Goal: Transaction & Acquisition: Purchase product/service

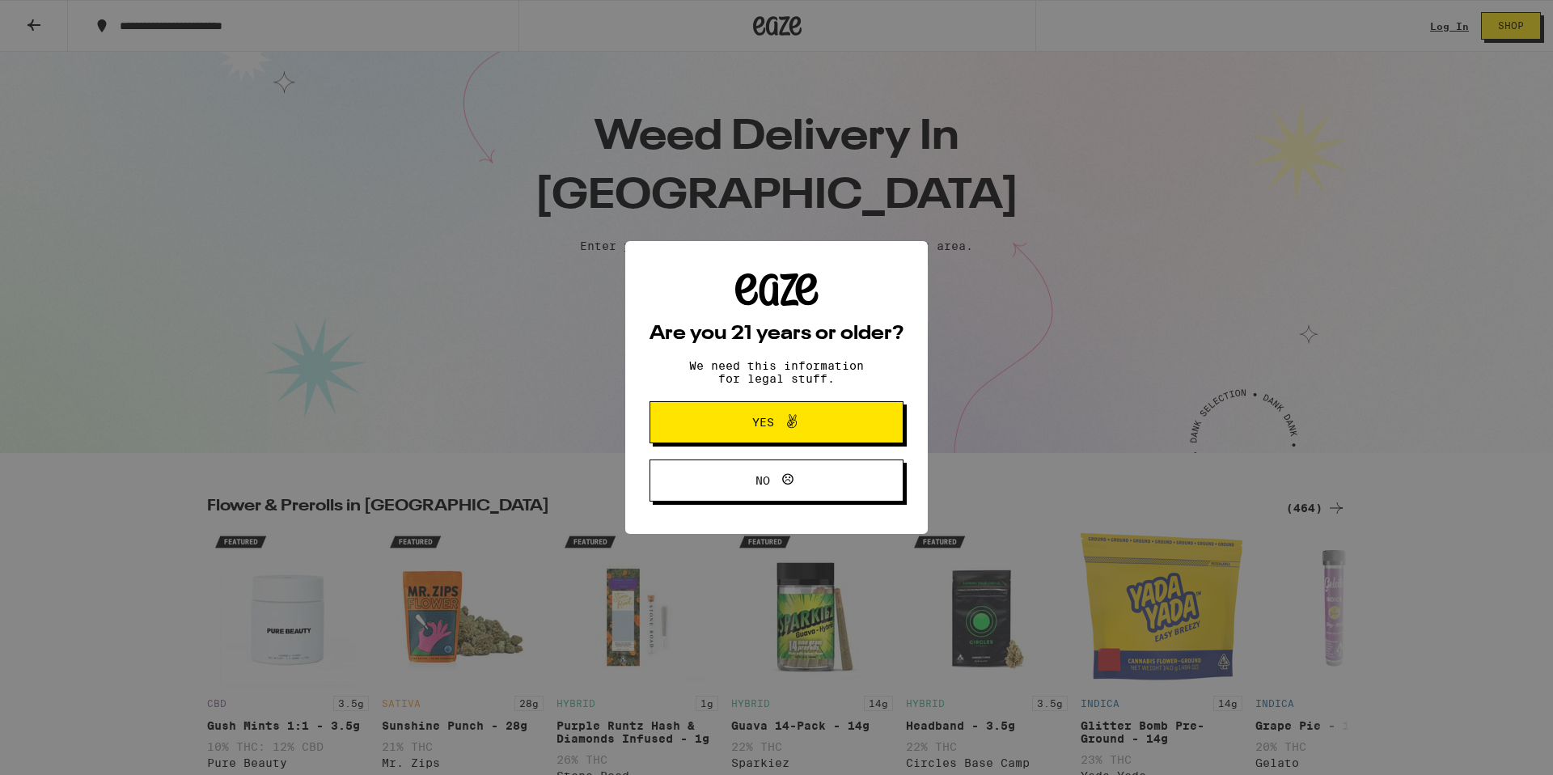
click at [771, 426] on span "Yes" at bounding box center [763, 422] width 22 height 11
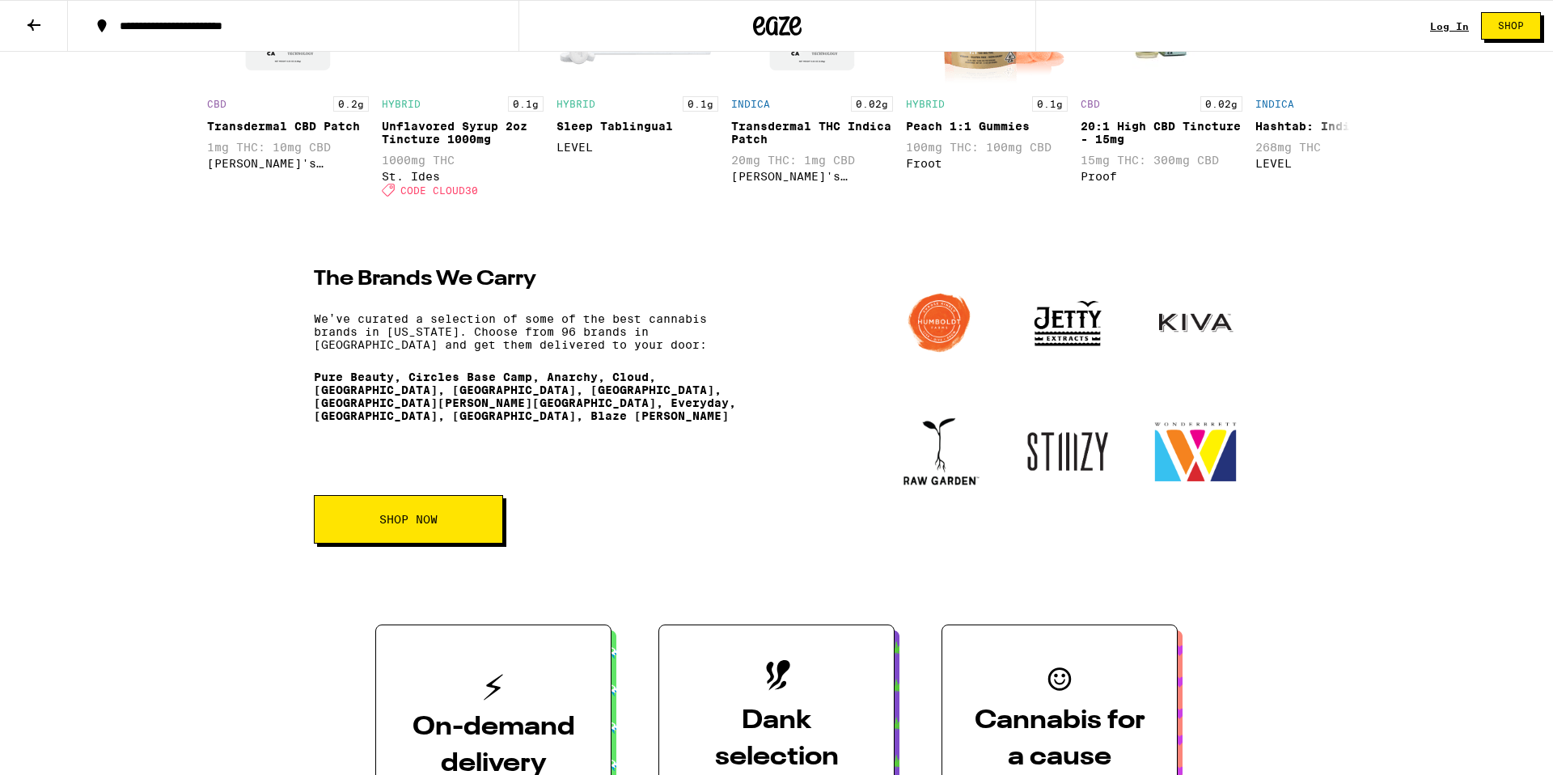
scroll to position [1960, 0]
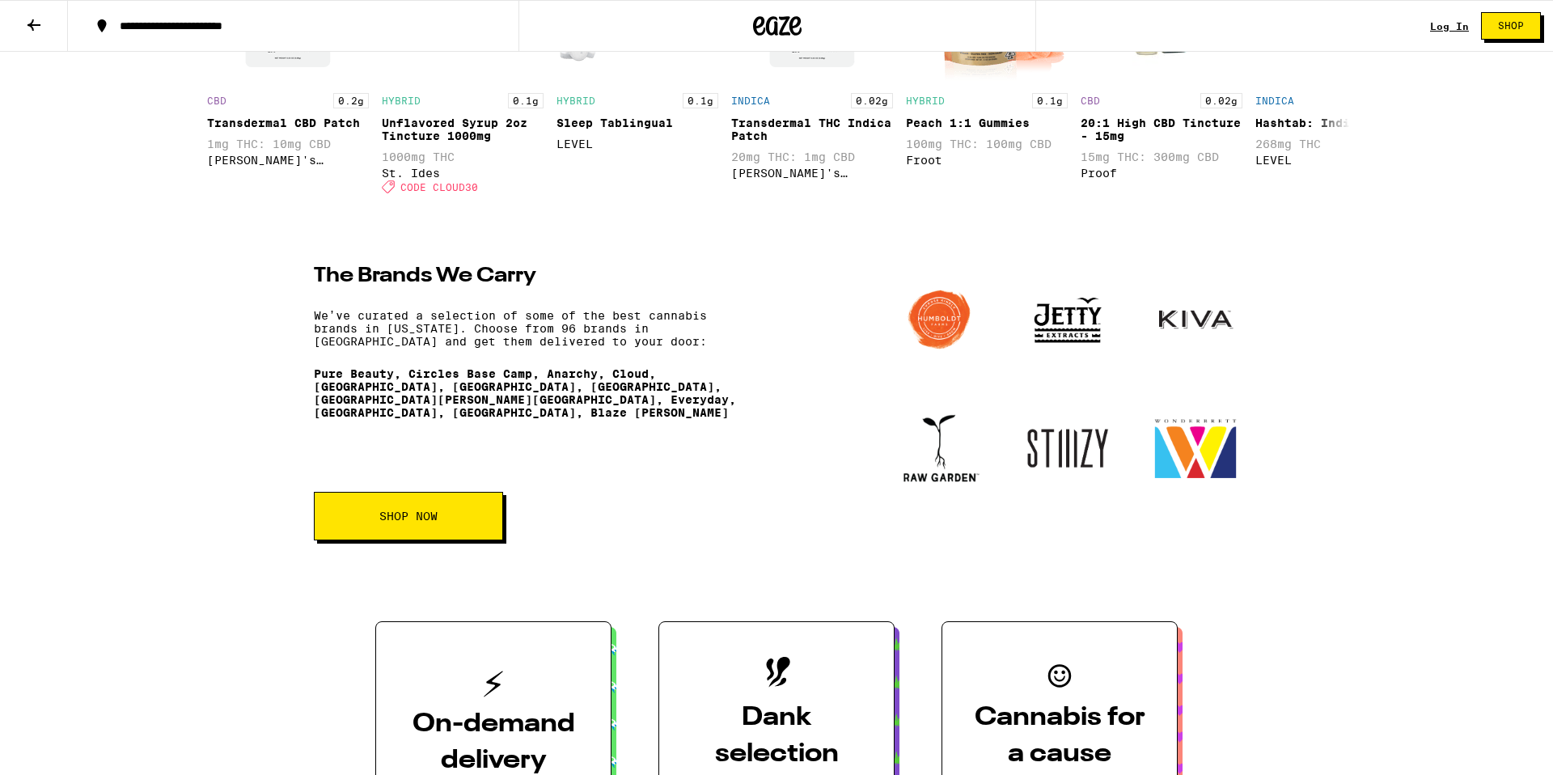
click at [476, 540] on button "SHOP NOW" at bounding box center [408, 516] width 189 height 49
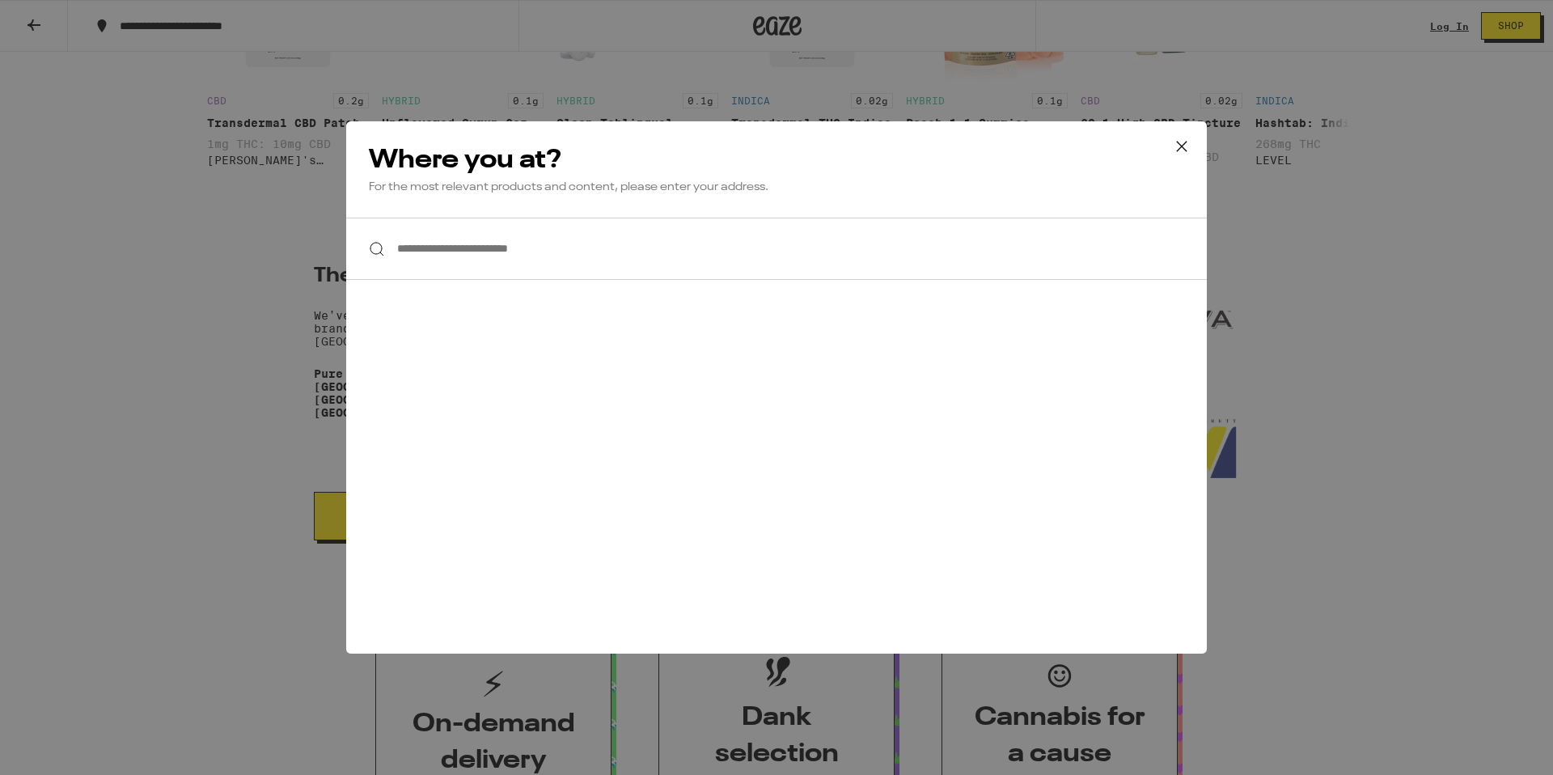
click at [836, 146] on icon at bounding box center [1182, 146] width 24 height 24
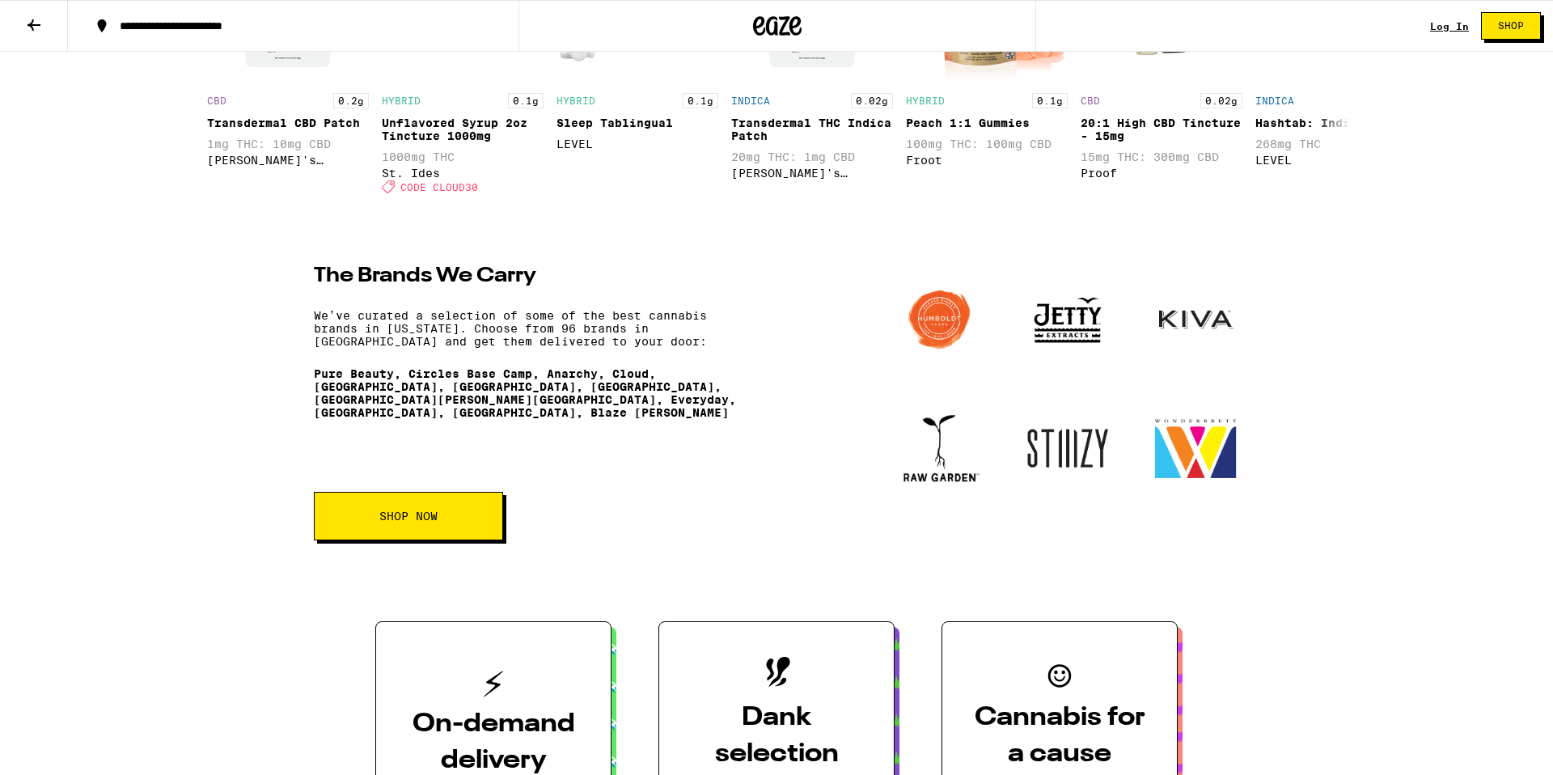
click at [836, 346] on img at bounding box center [1067, 319] width 87 height 87
click at [836, 354] on img at bounding box center [1067, 319] width 87 height 87
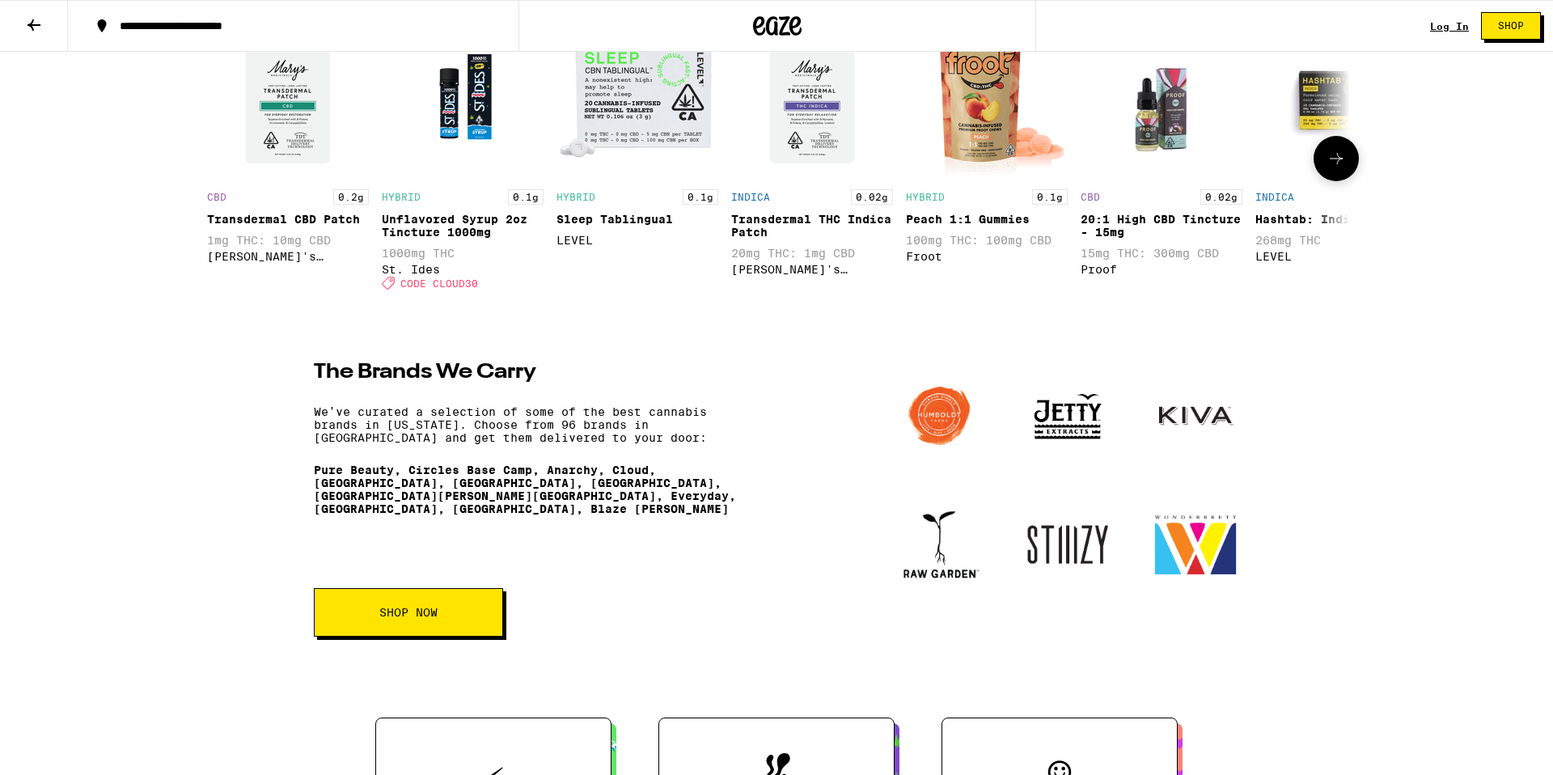
scroll to position [1865, 0]
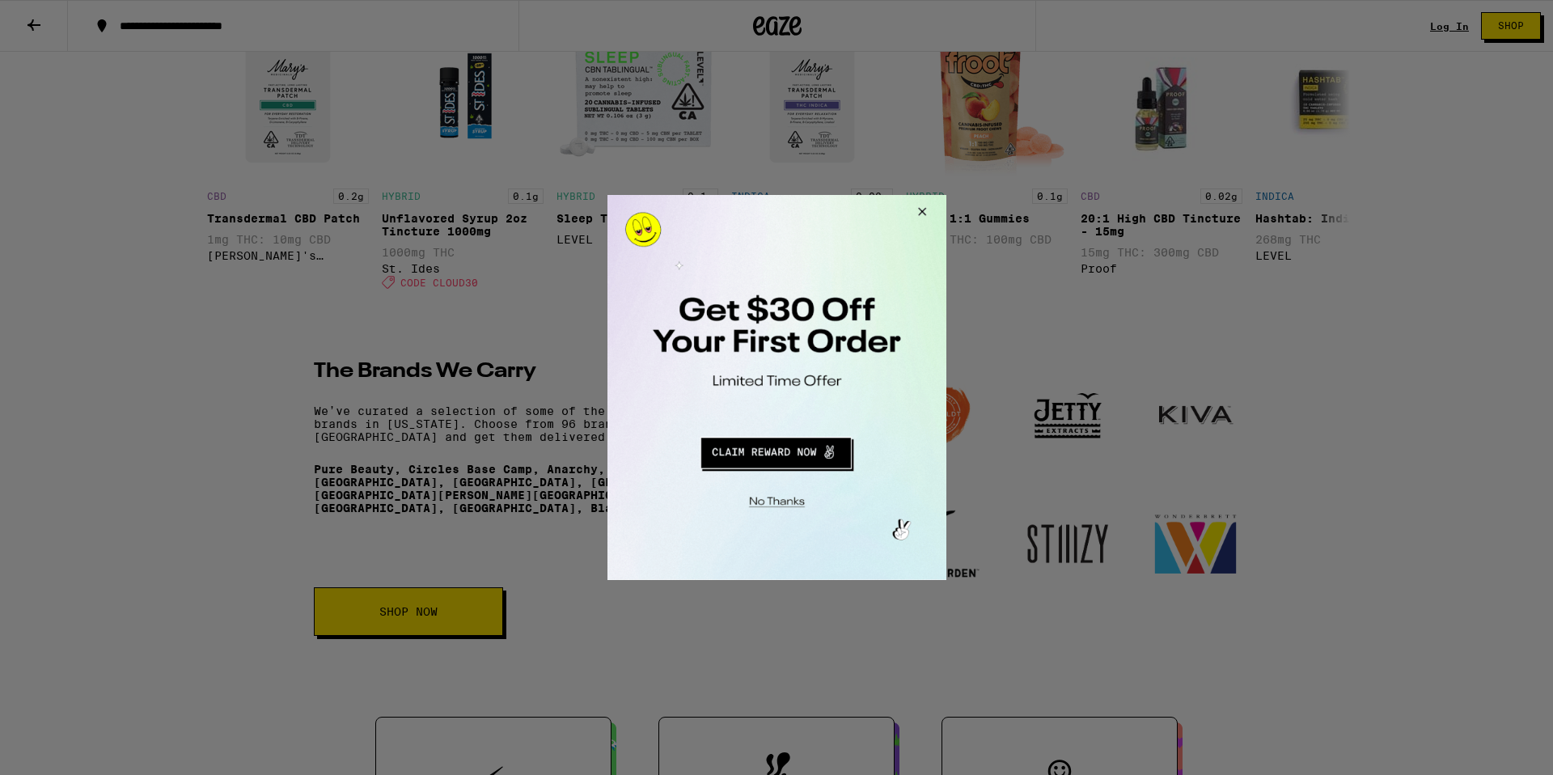
click at [836, 209] on button "Close Modal" at bounding box center [919, 214] width 44 height 39
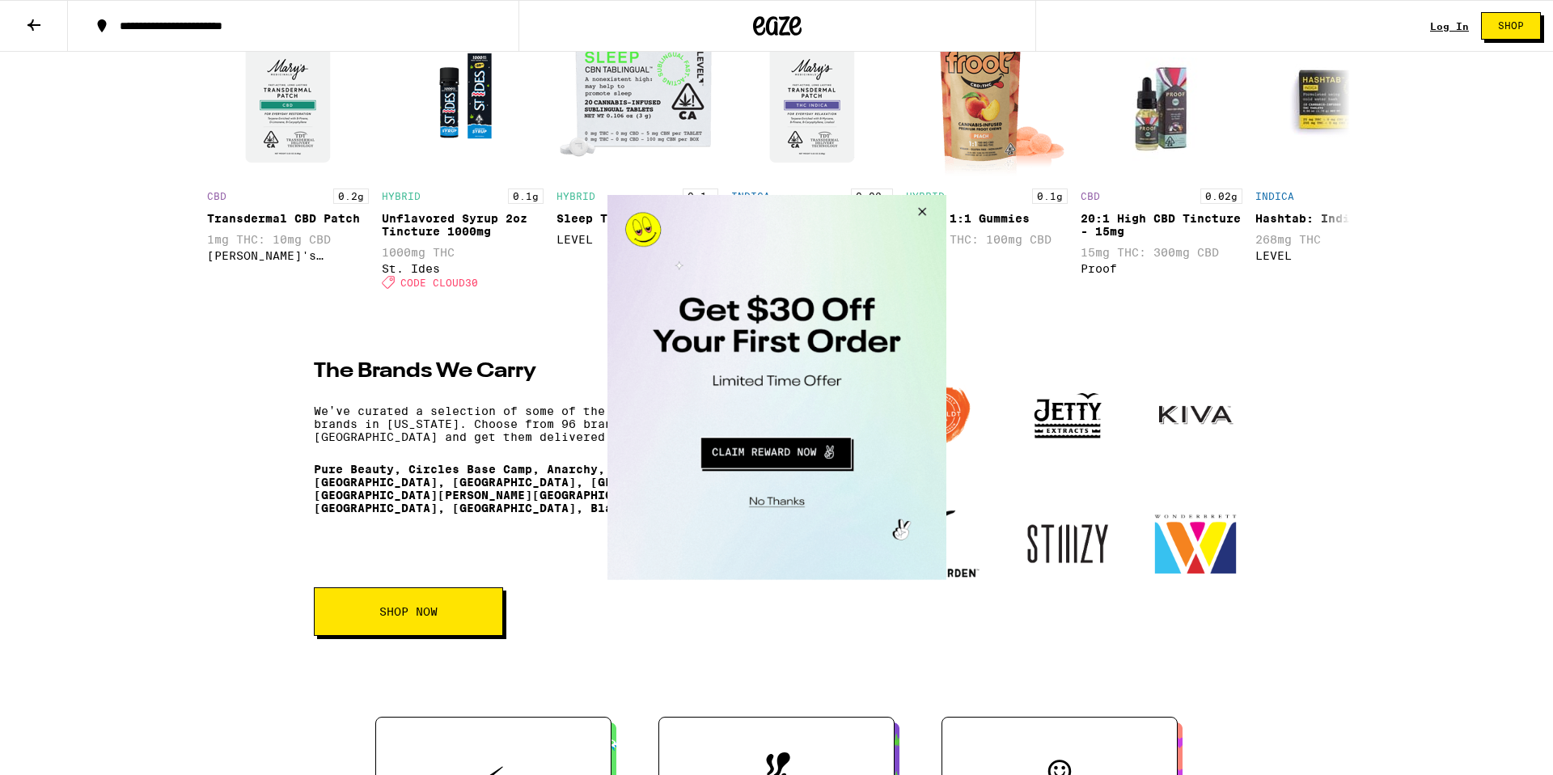
click at [836, 210] on button "Close Modal" at bounding box center [919, 214] width 44 height 39
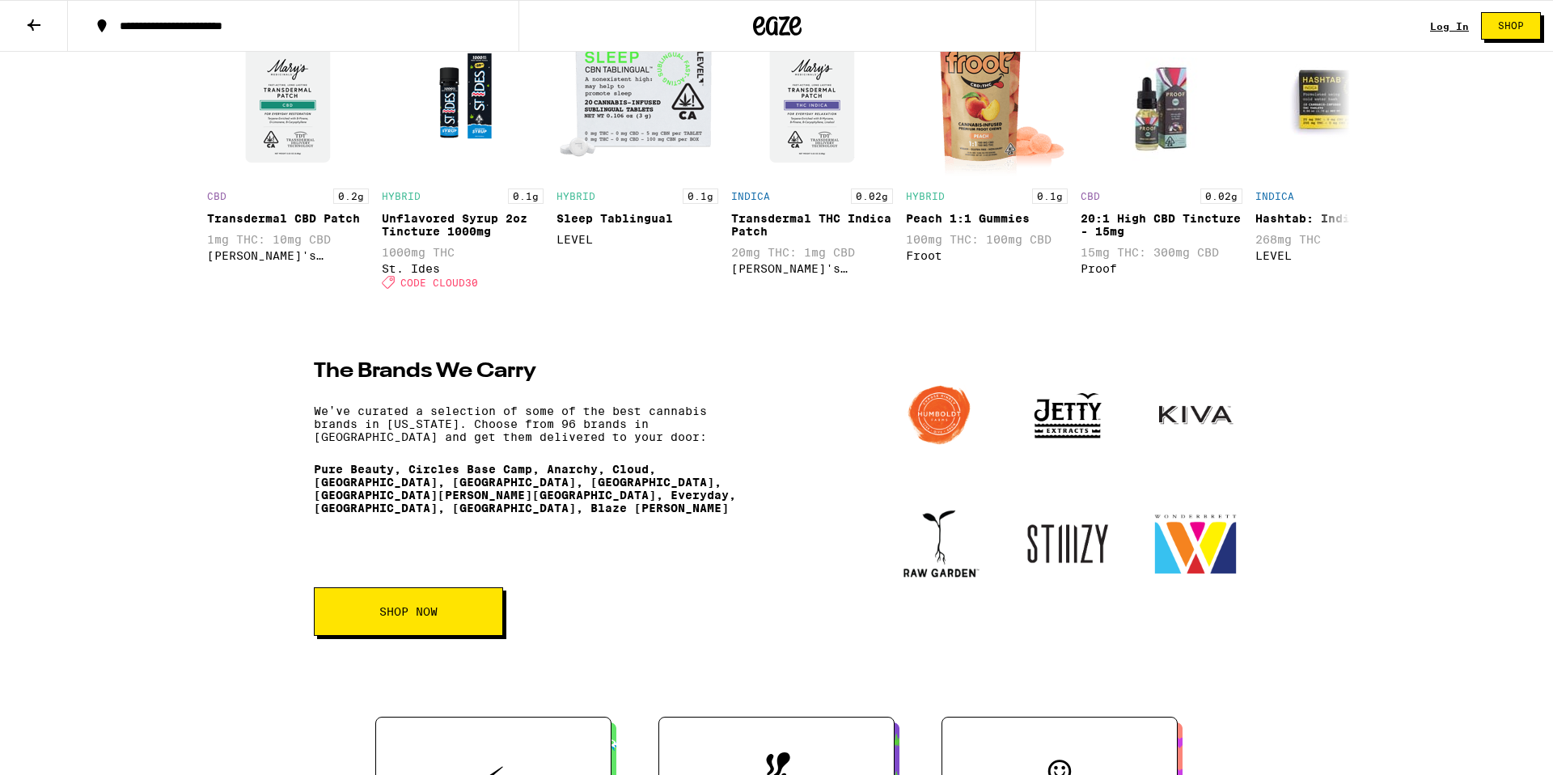
click at [25, 15] on icon at bounding box center [33, 24] width 19 height 19
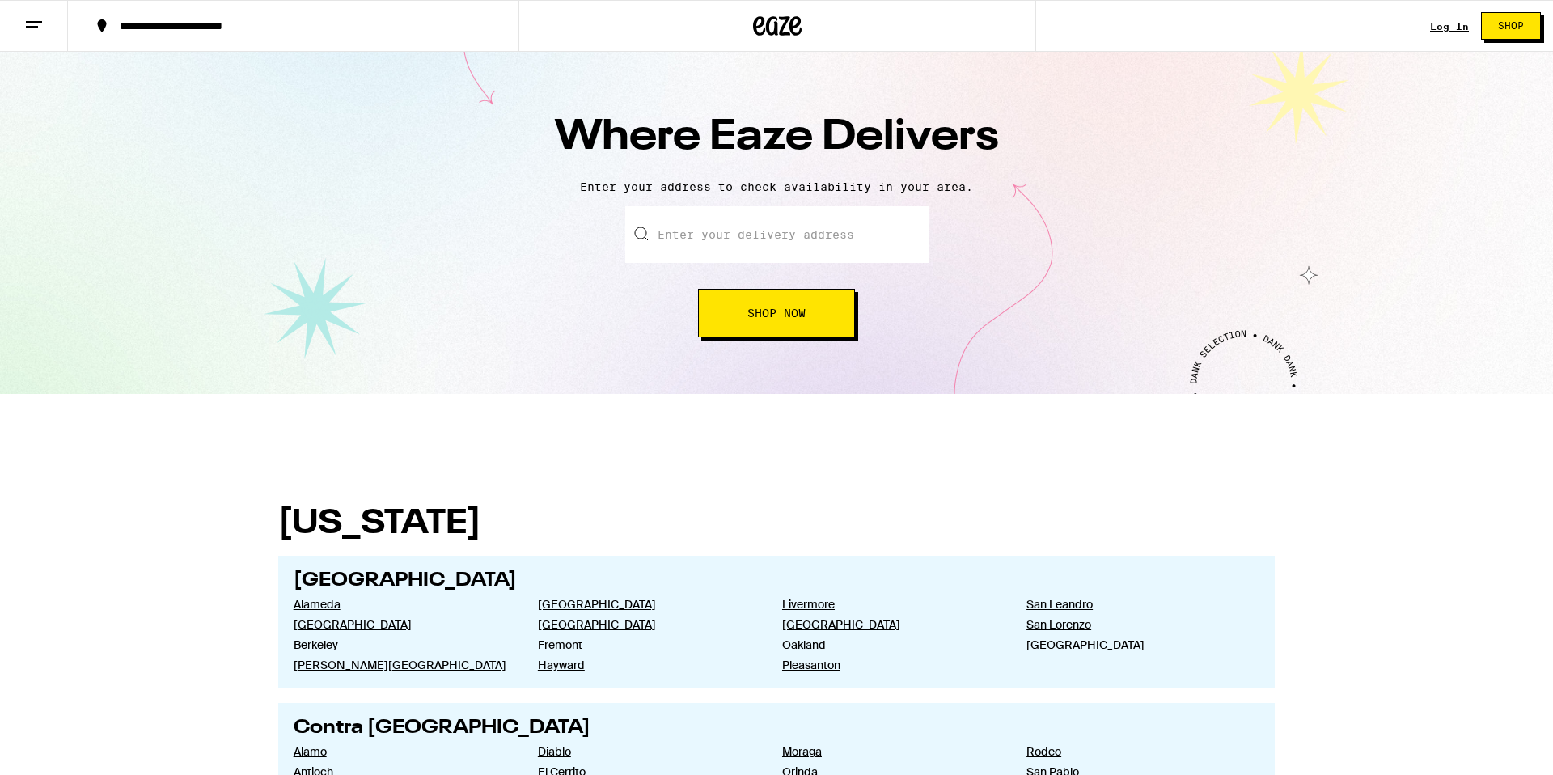
click at [772, 334] on button "Shop Now" at bounding box center [776, 313] width 157 height 49
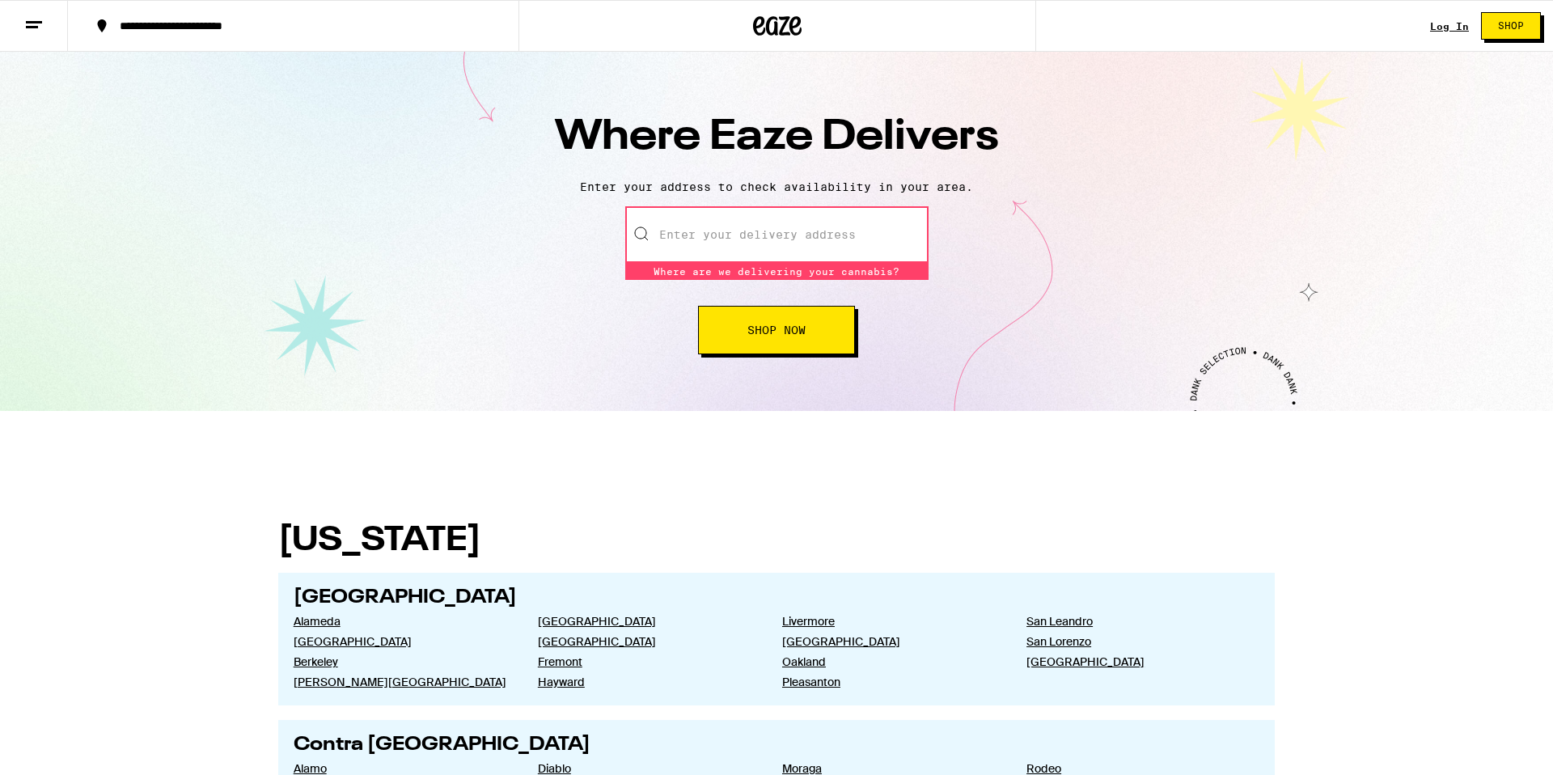
click at [836, 299] on div "Enter your delivery address Where are we delivering your cannabis? Where are we…" at bounding box center [776, 280] width 1521 height 148
click at [812, 319] on button "Shop Now" at bounding box center [776, 330] width 157 height 49
click at [836, 262] on input "text" at bounding box center [776, 234] width 303 height 57
click at [836, 188] on p "Enter your address to check availability in your area." at bounding box center [776, 186] width 1521 height 13
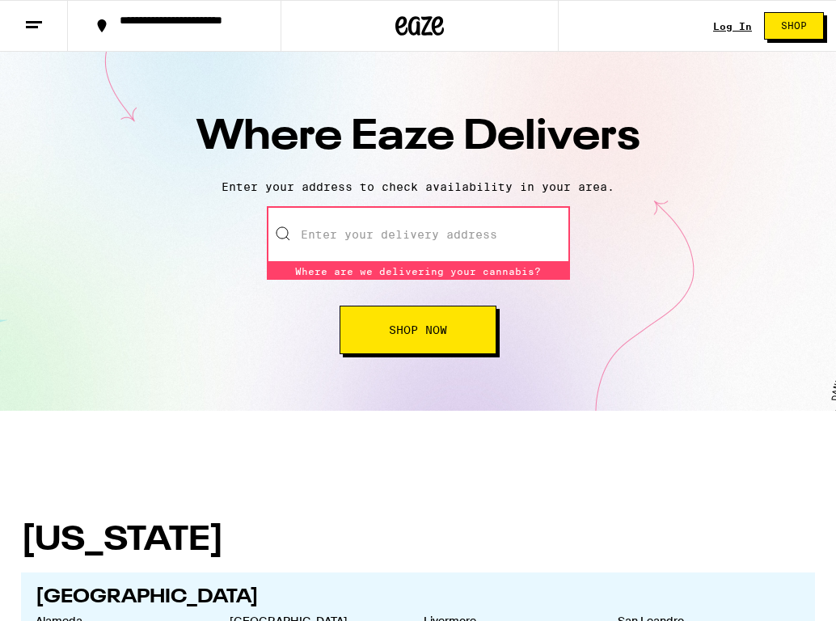
click at [391, 242] on input "text" at bounding box center [418, 234] width 303 height 57
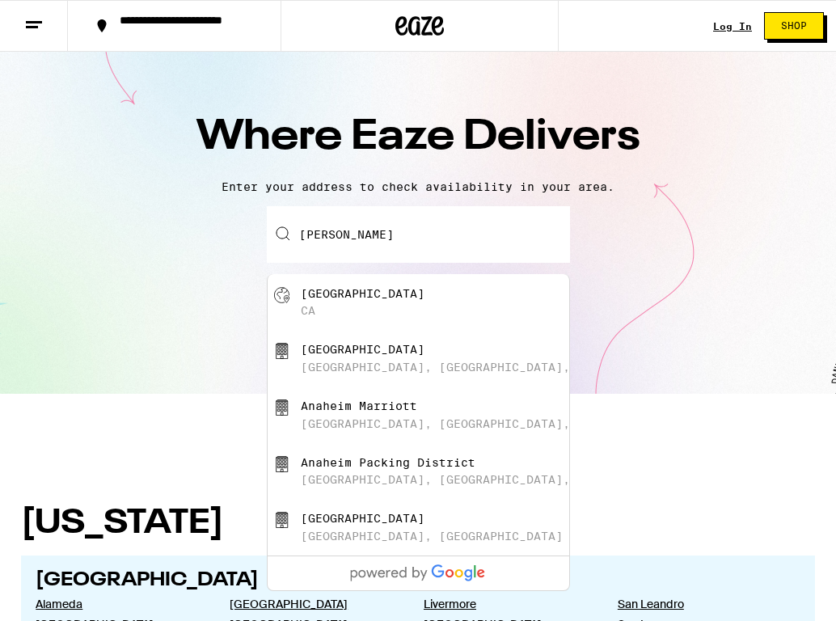
click at [396, 313] on div "Anaheim [GEOGRAPHIC_DATA]" at bounding box center [445, 302] width 289 height 31
type input "[GEOGRAPHIC_DATA], [GEOGRAPHIC_DATA]"
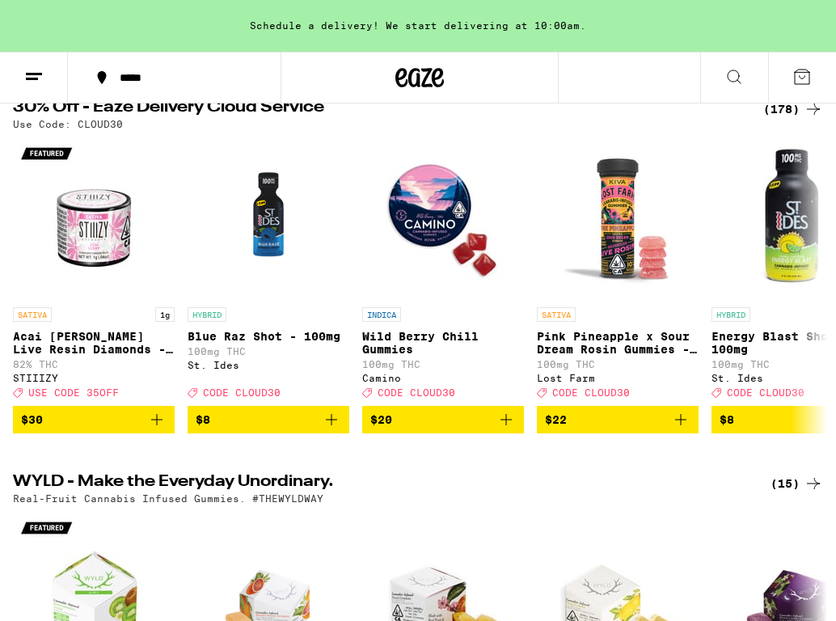
scroll to position [195, 0]
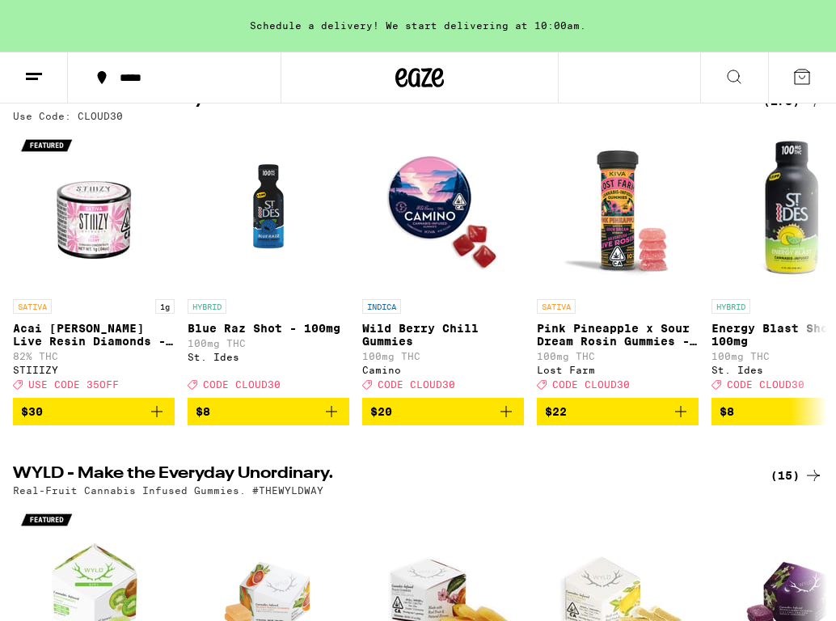
click at [444, 183] on img "Open page for Wild Berry Chill Gummies from Camino" at bounding box center [443, 210] width 162 height 162
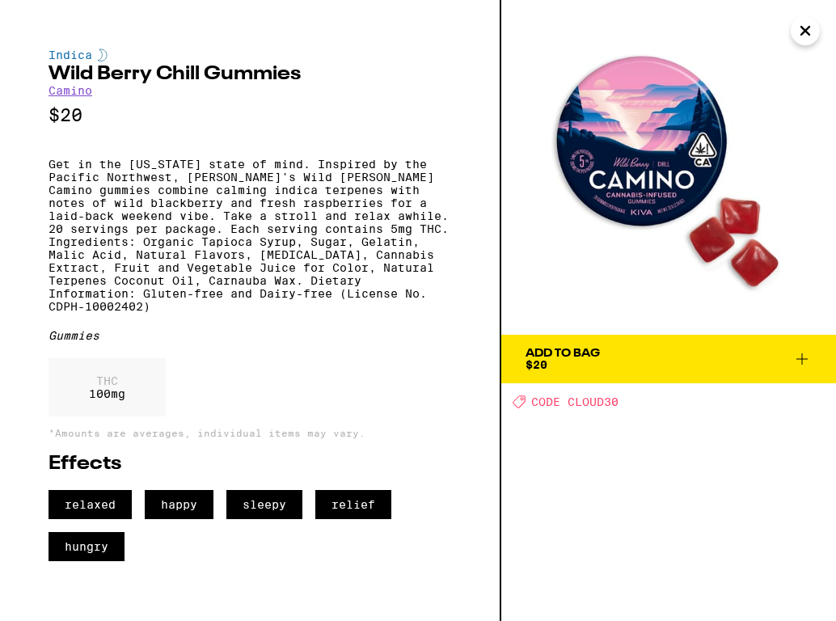
click at [802, 27] on icon "Close" at bounding box center [806, 31] width 8 height 8
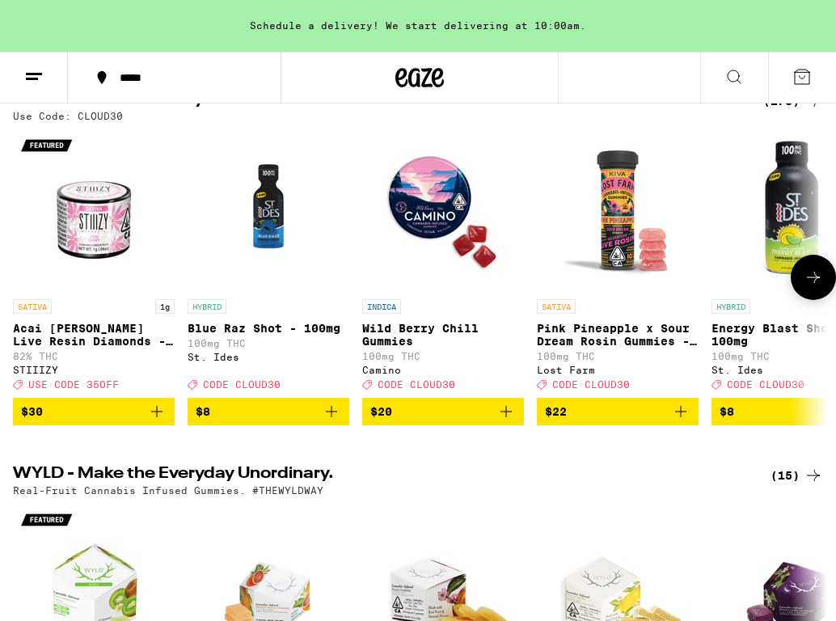
scroll to position [199, 0]
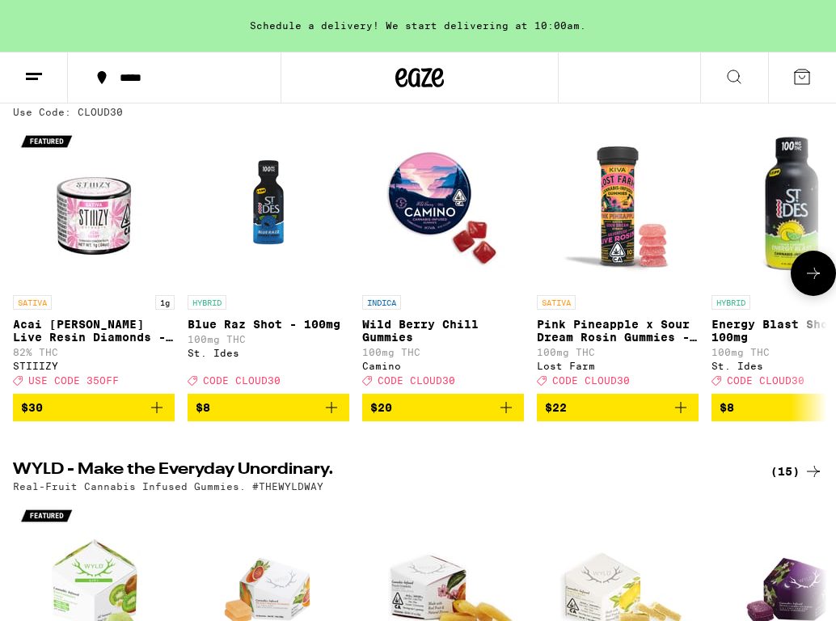
click at [822, 292] on button at bounding box center [813, 273] width 45 height 45
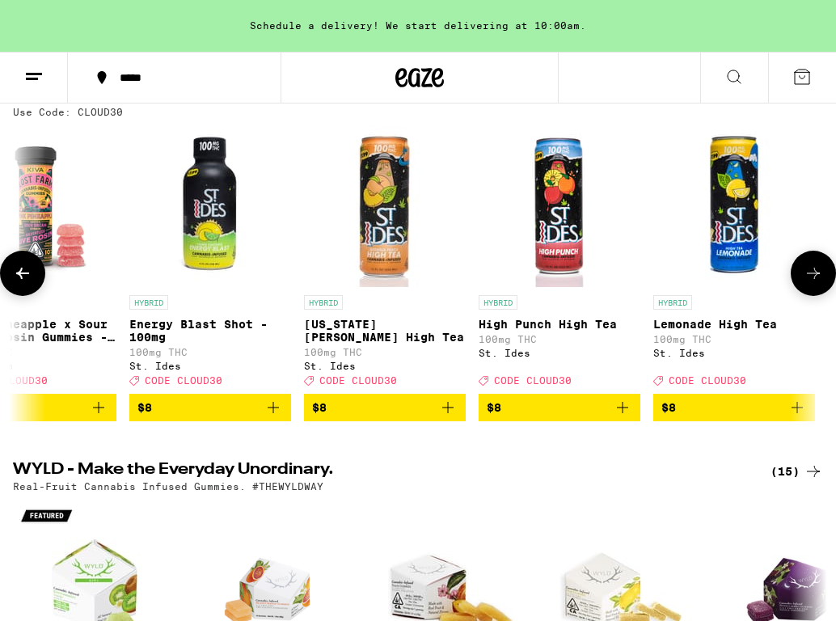
scroll to position [0, 634]
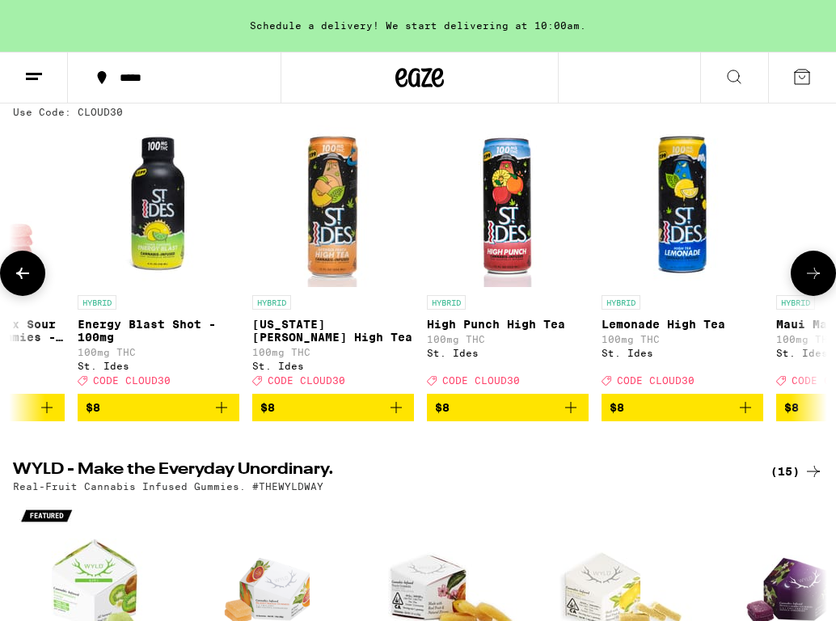
click at [820, 294] on button at bounding box center [813, 273] width 45 height 45
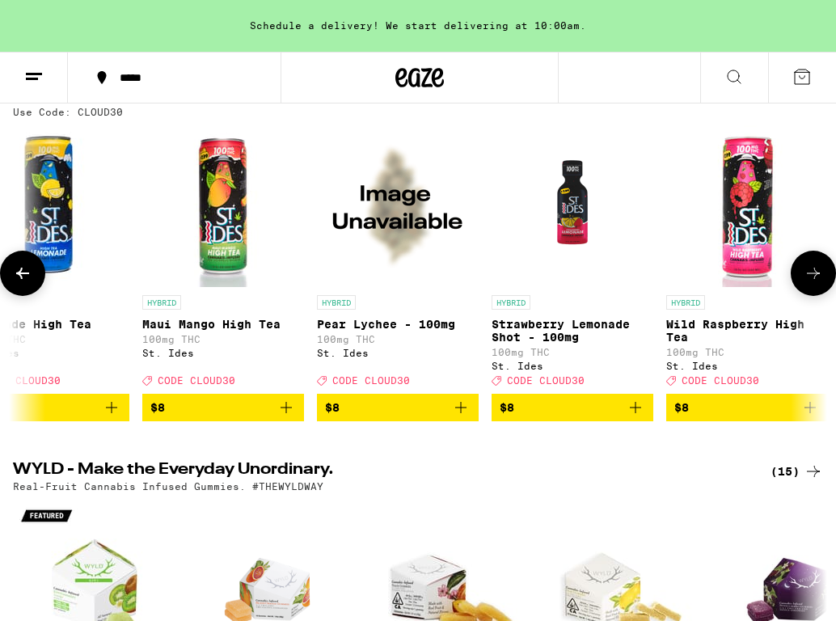
click at [820, 295] on button at bounding box center [813, 273] width 45 height 45
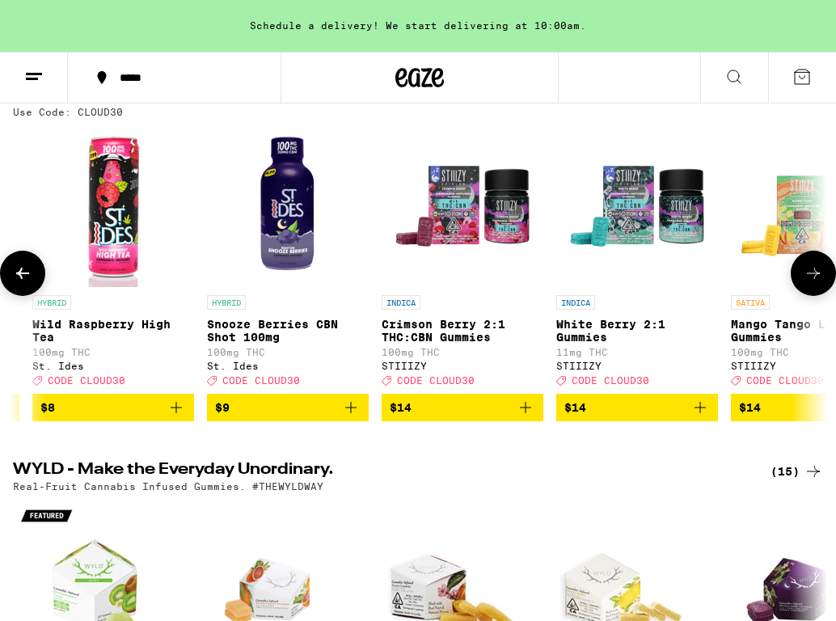
click at [819, 296] on button at bounding box center [813, 273] width 45 height 45
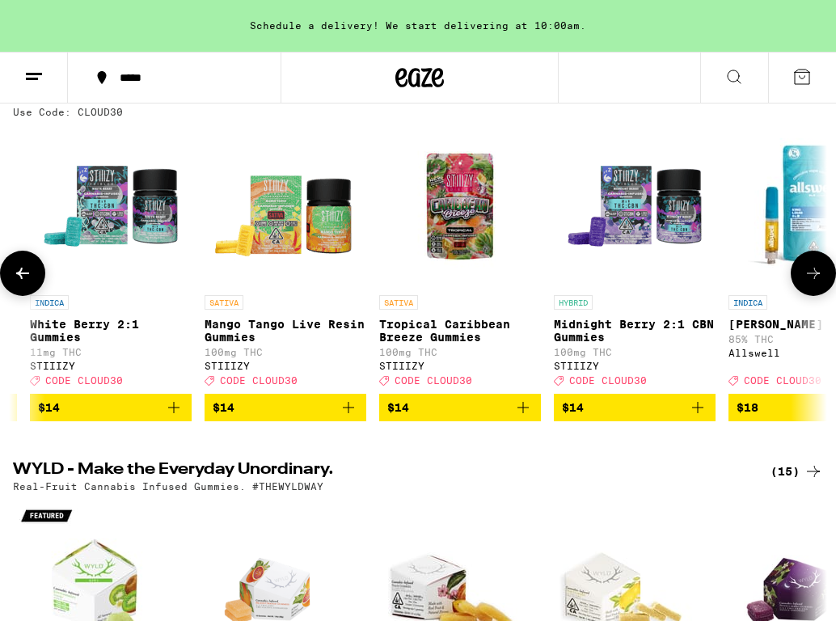
scroll to position [0, 2537]
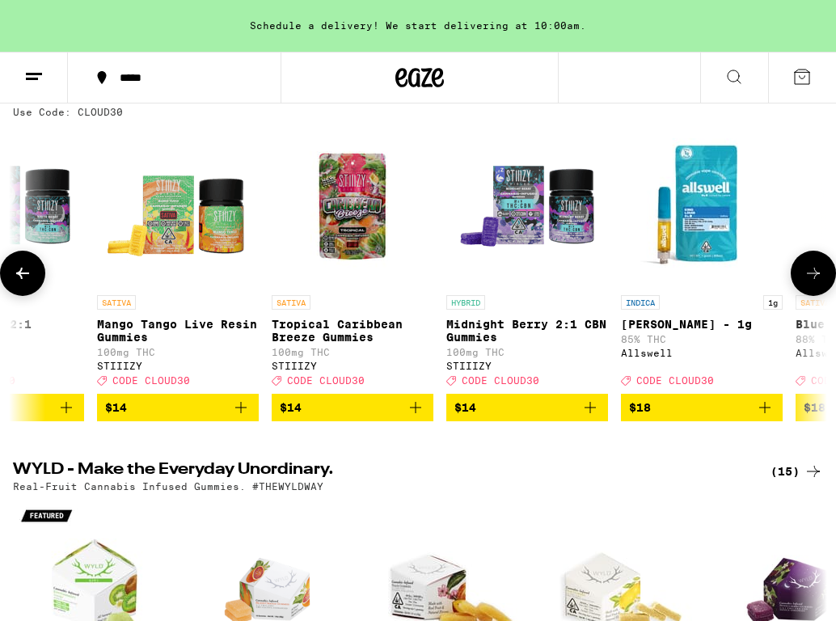
click at [819, 296] on button at bounding box center [813, 273] width 45 height 45
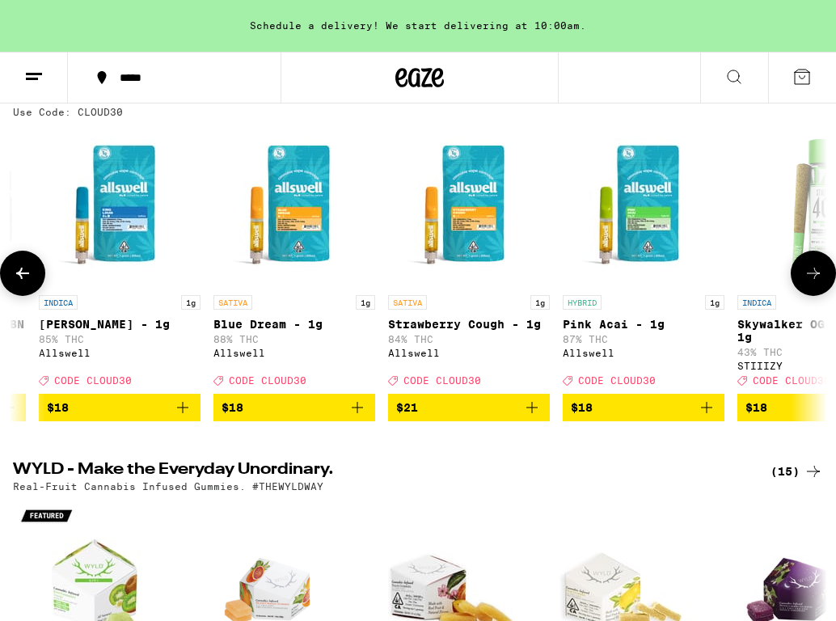
scroll to position [0, 3171]
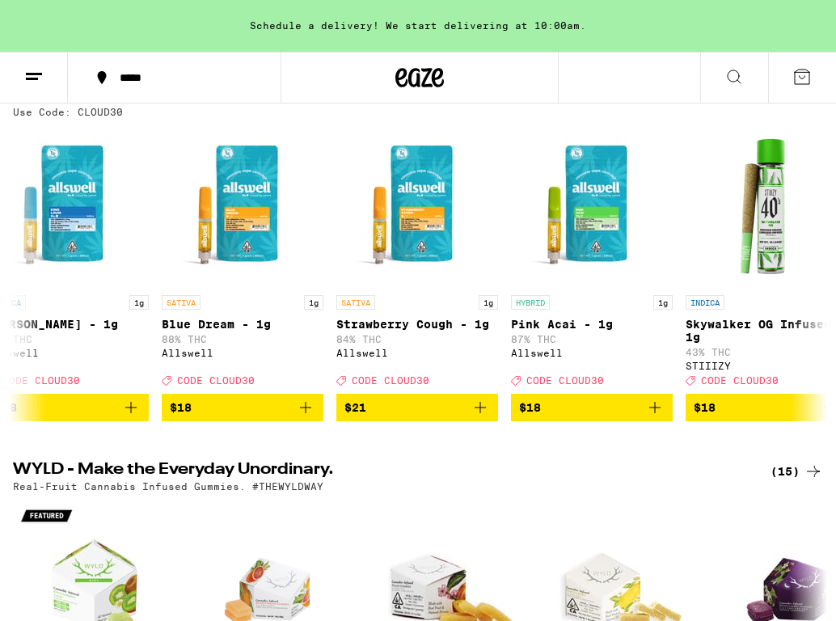
click at [742, 81] on icon at bounding box center [734, 76] width 19 height 19
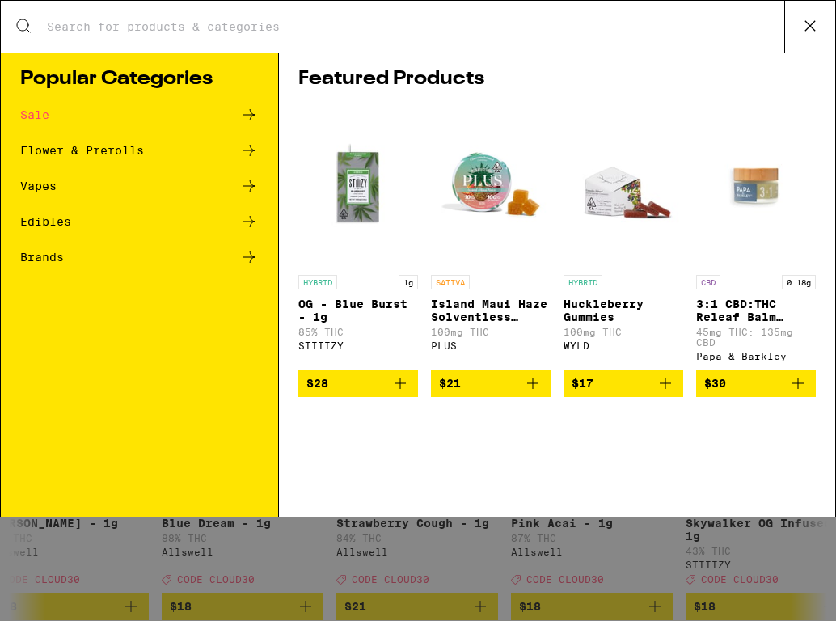
click at [512, 53] on div "Featured Products HYBRID 1g OG - Blue Burst - 1g 85% THC STIIIZY $28 SATIVA Isl…" at bounding box center [557, 285] width 557 height 464
click at [36, 109] on div "Sale" at bounding box center [34, 114] width 29 height 11
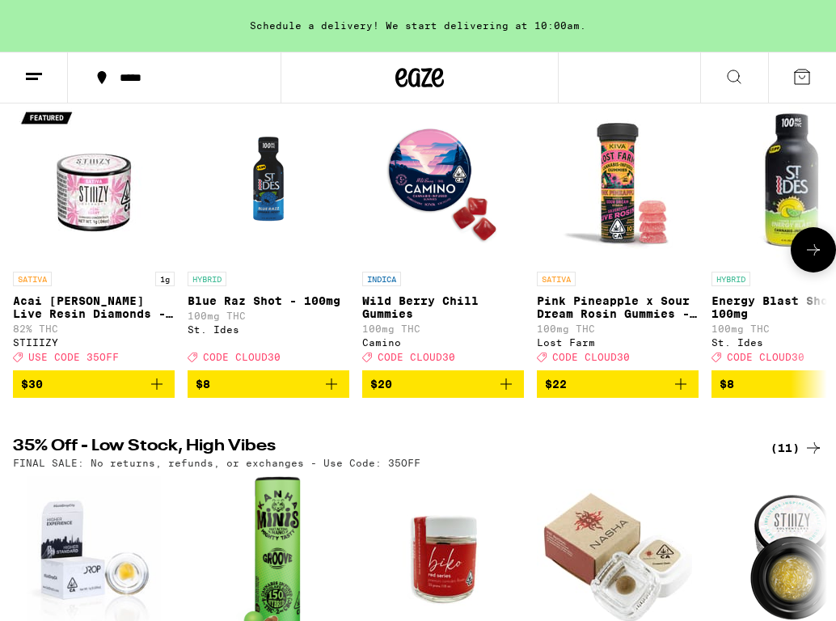
scroll to position [203, 0]
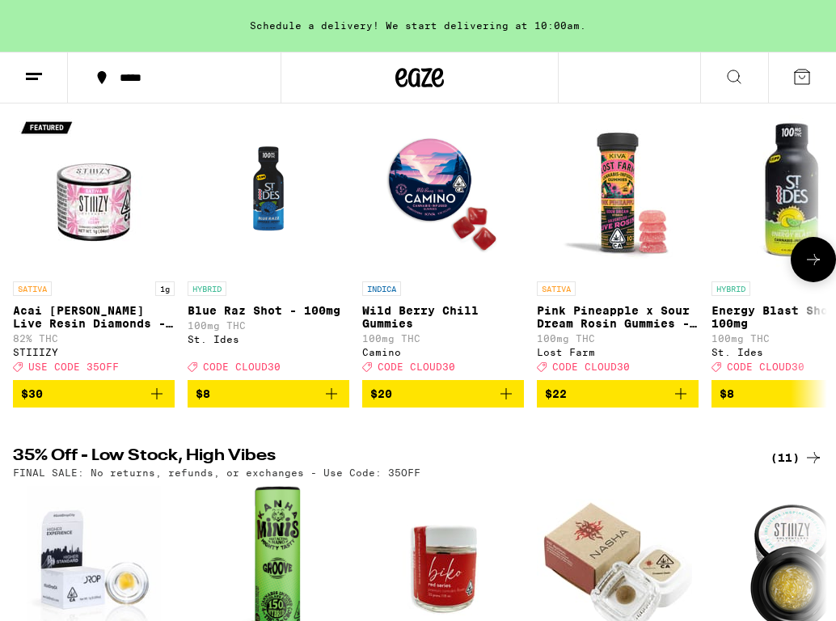
click at [807, 279] on button at bounding box center [813, 259] width 45 height 45
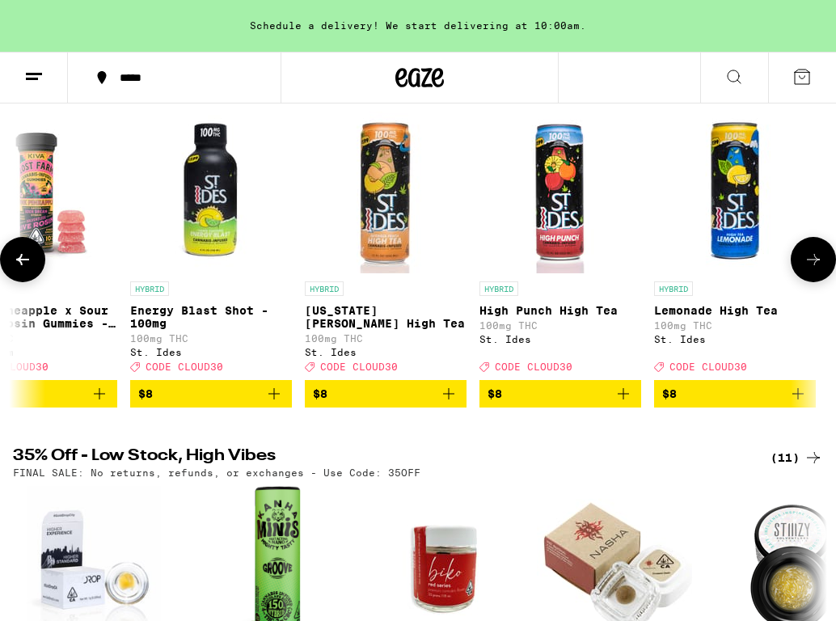
click at [807, 279] on button at bounding box center [813, 259] width 45 height 45
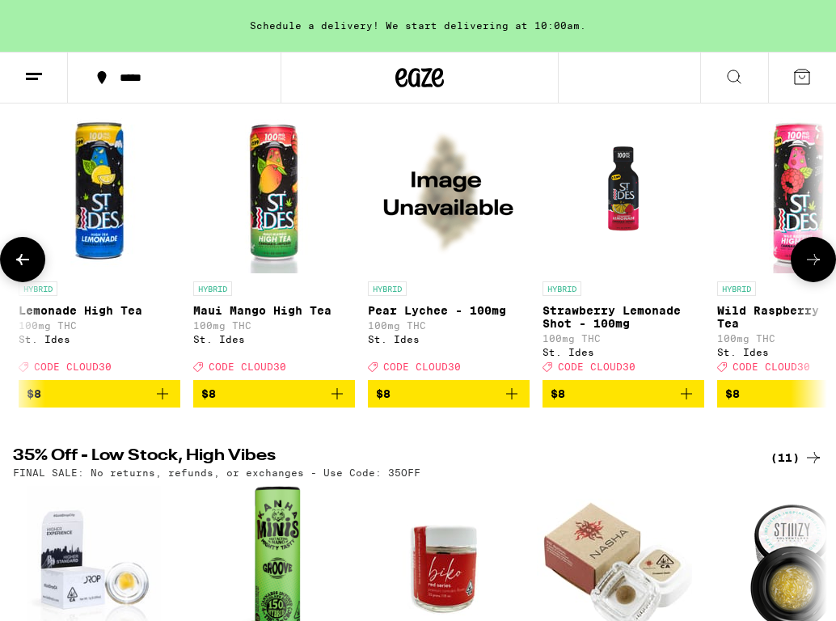
click at [807, 279] on button at bounding box center [813, 259] width 45 height 45
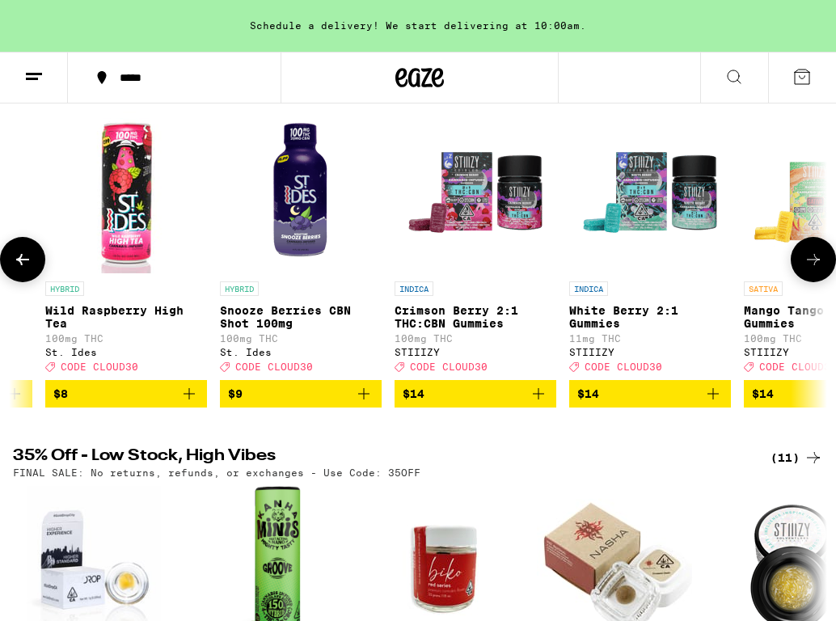
click at [807, 279] on button at bounding box center [813, 259] width 45 height 45
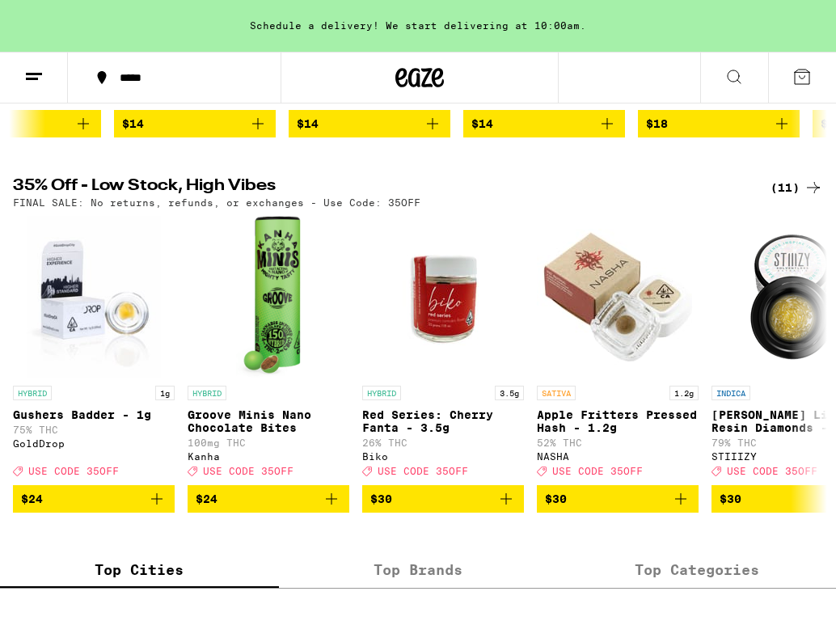
scroll to position [475, 0]
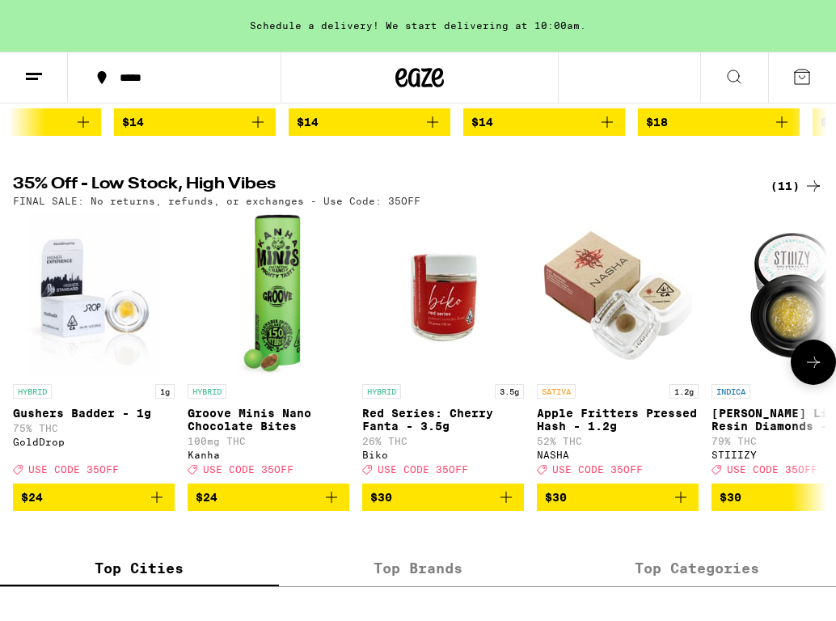
click at [828, 385] on button at bounding box center [813, 362] width 45 height 45
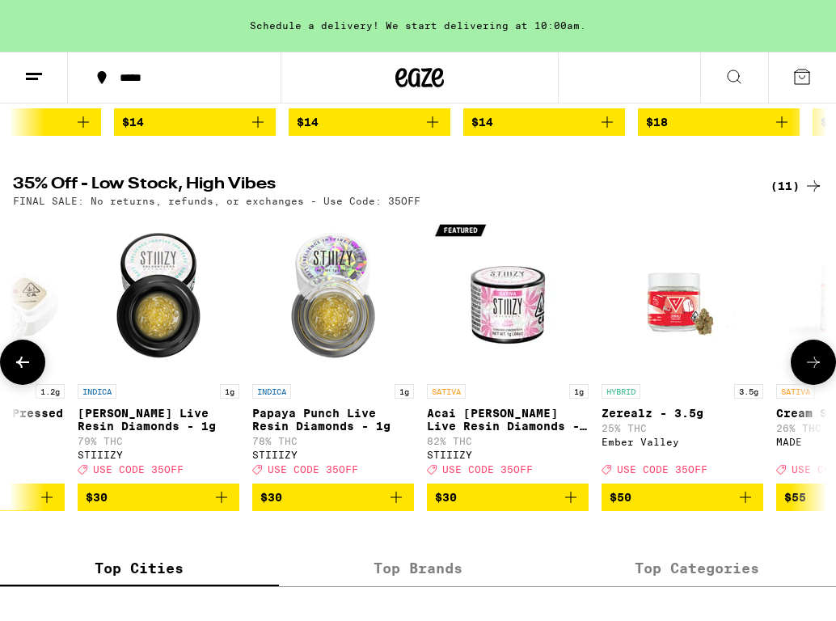
click at [819, 372] on icon at bounding box center [813, 362] width 19 height 19
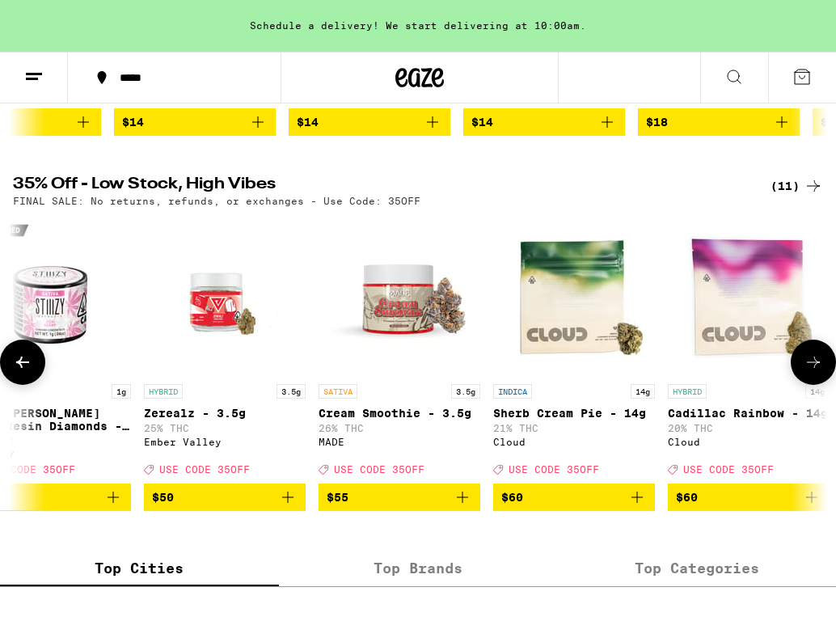
scroll to position [0, 1112]
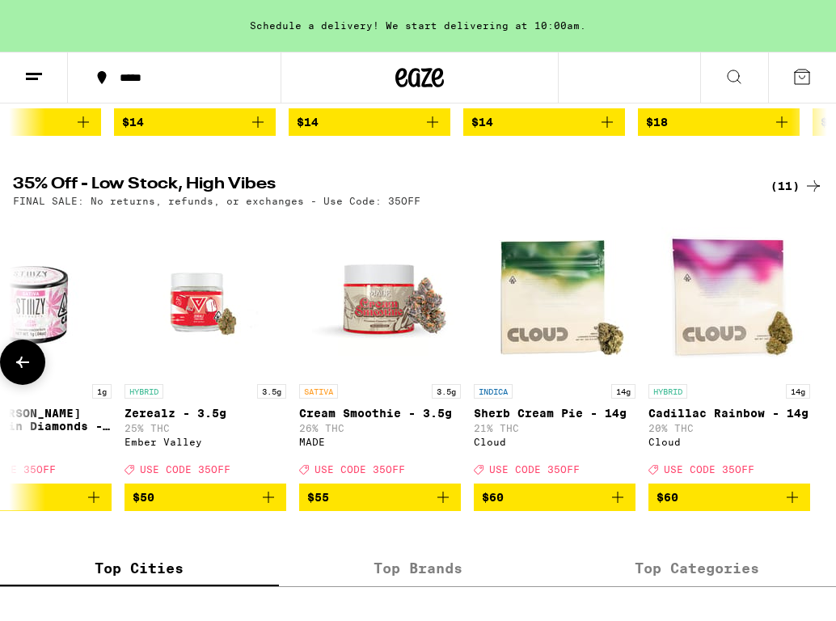
click at [819, 385] on div at bounding box center [813, 362] width 45 height 45
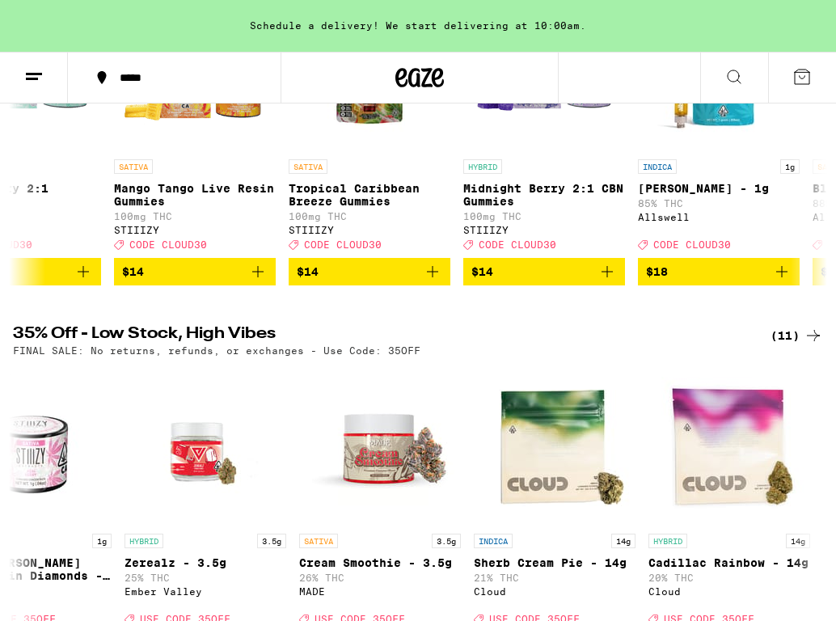
scroll to position [0, 0]
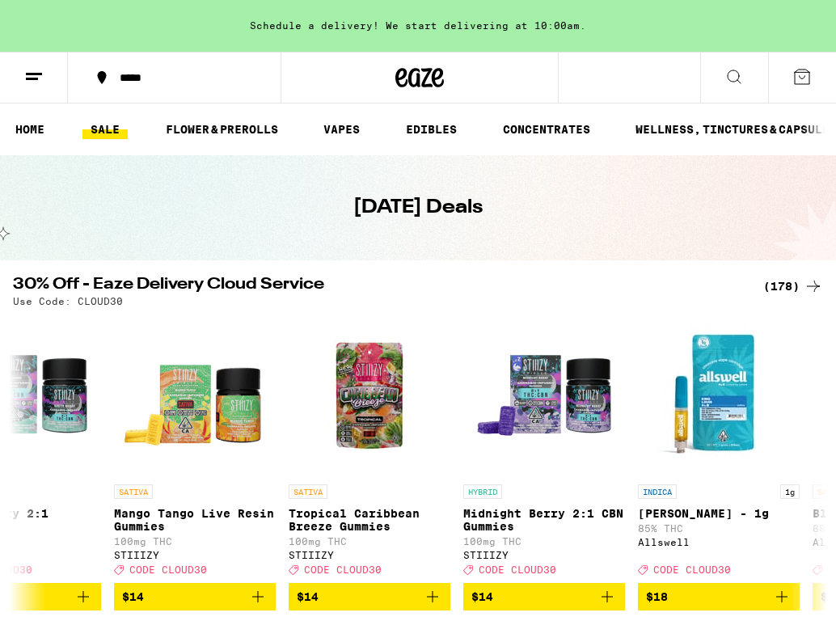
click at [729, 88] on button at bounding box center [735, 78] width 68 height 51
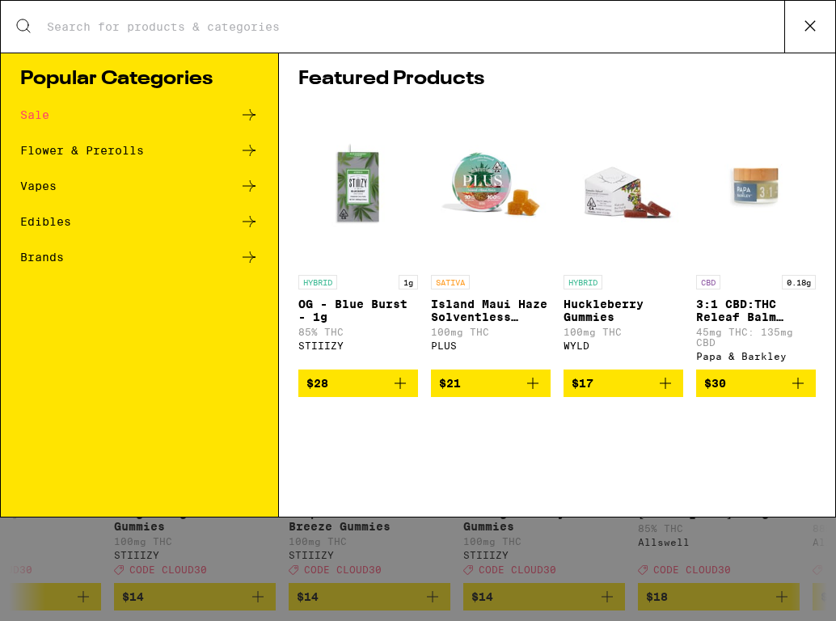
click at [349, 47] on div "Search for Products" at bounding box center [418, 27] width 835 height 52
click at [339, 43] on div "Search for Products" at bounding box center [418, 27] width 835 height 52
click at [308, 40] on div "Search for Products" at bounding box center [418, 27] width 835 height 52
click at [269, 32] on input "Search for Products" at bounding box center [415, 26] width 739 height 15
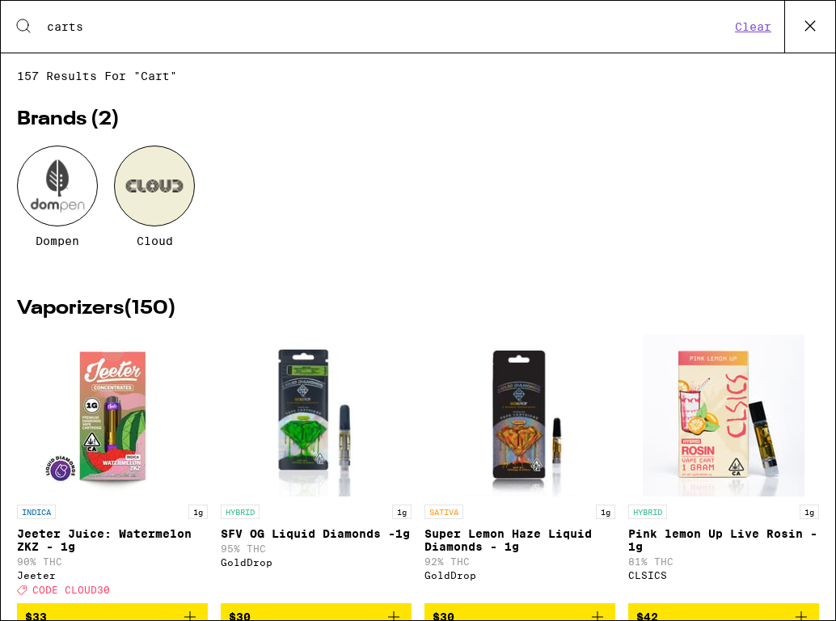
type input "carts"
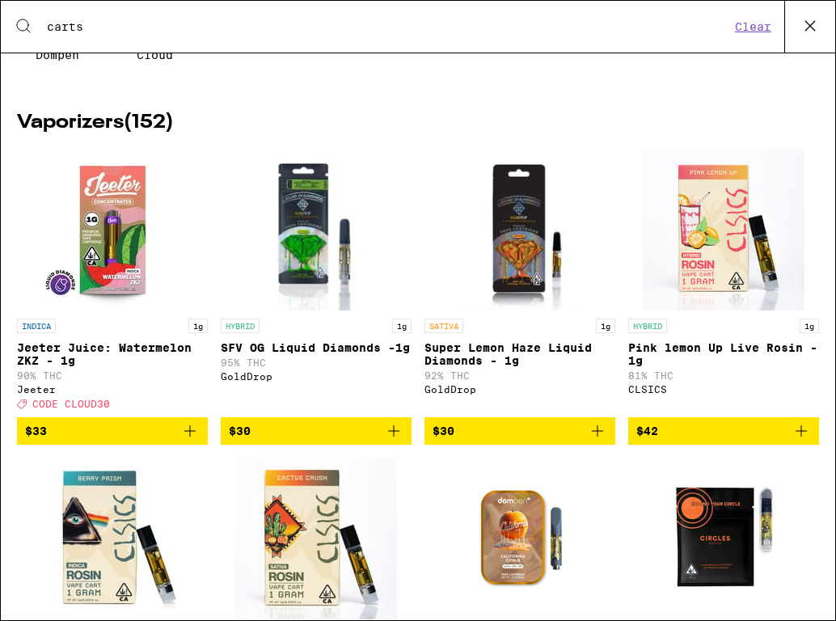
scroll to position [203, 0]
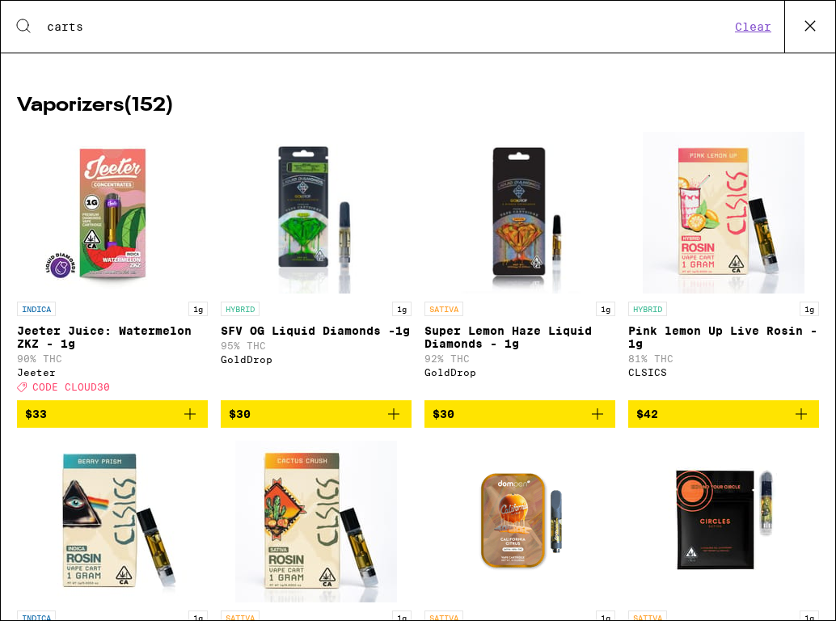
click at [123, 106] on h2 "Vaporizers ( 152 )" at bounding box center [418, 105] width 802 height 19
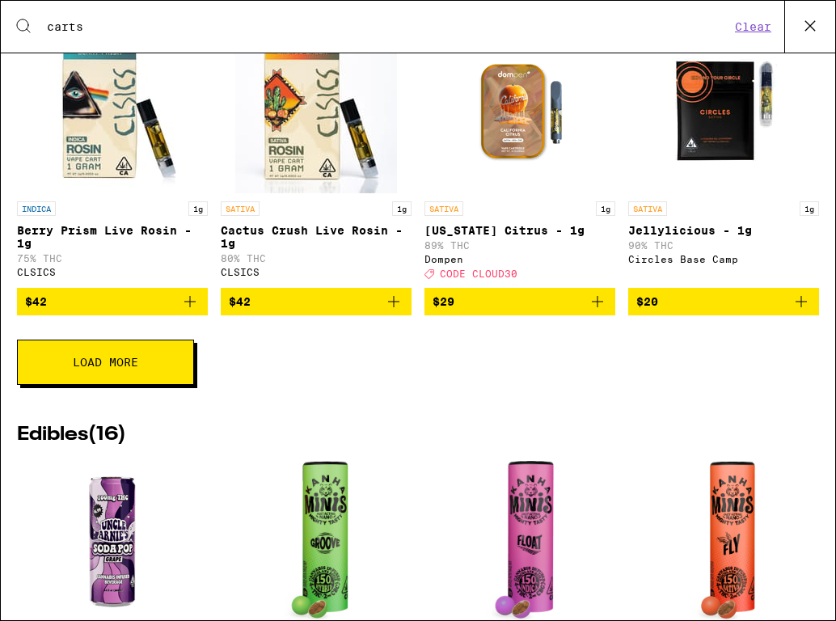
scroll to position [0, 0]
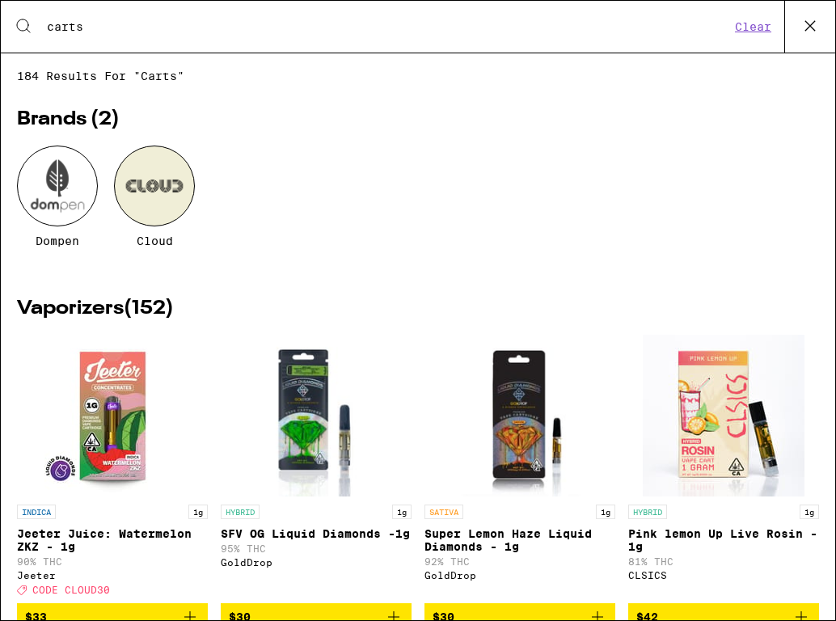
click at [809, 23] on icon at bounding box center [810, 26] width 24 height 24
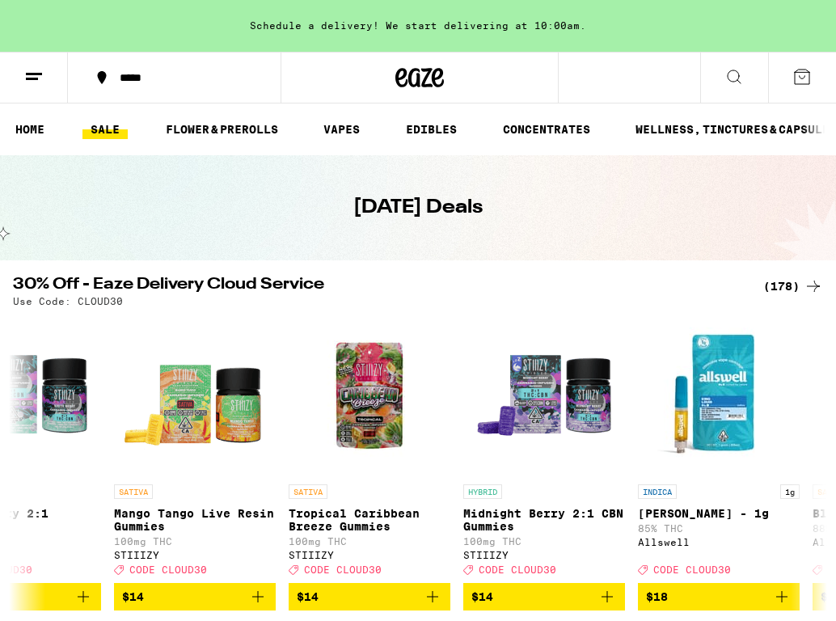
click at [742, 74] on icon at bounding box center [734, 76] width 19 height 19
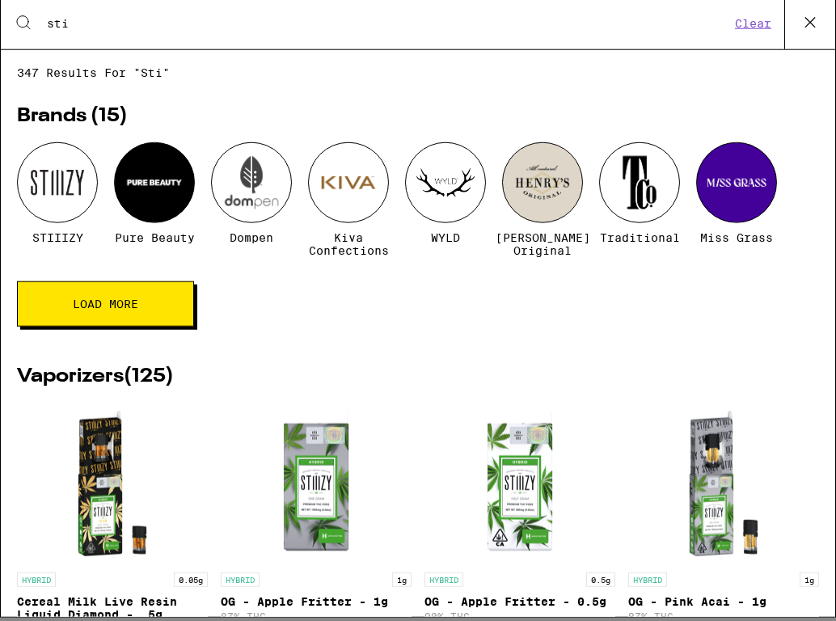
type input "sti"
click at [78, 200] on div at bounding box center [57, 186] width 81 height 81
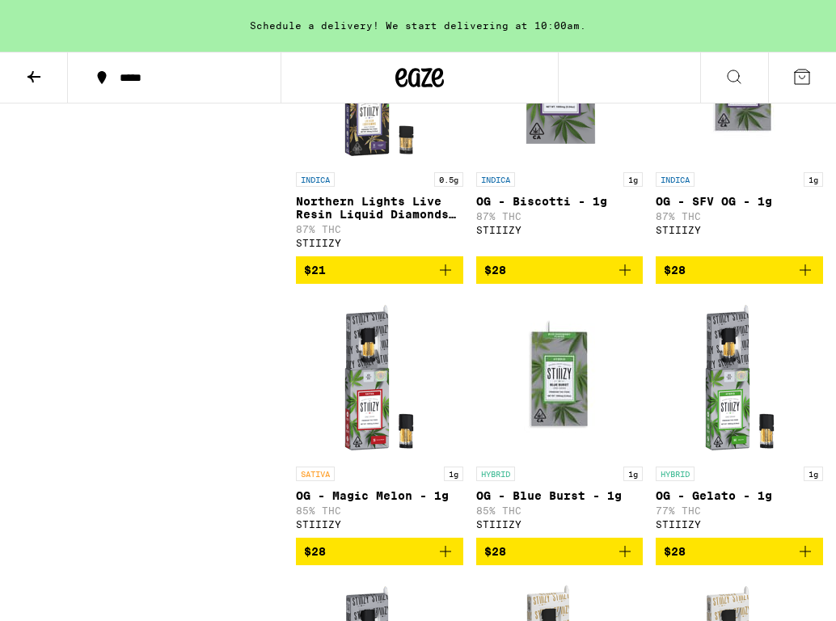
scroll to position [7818, 0]
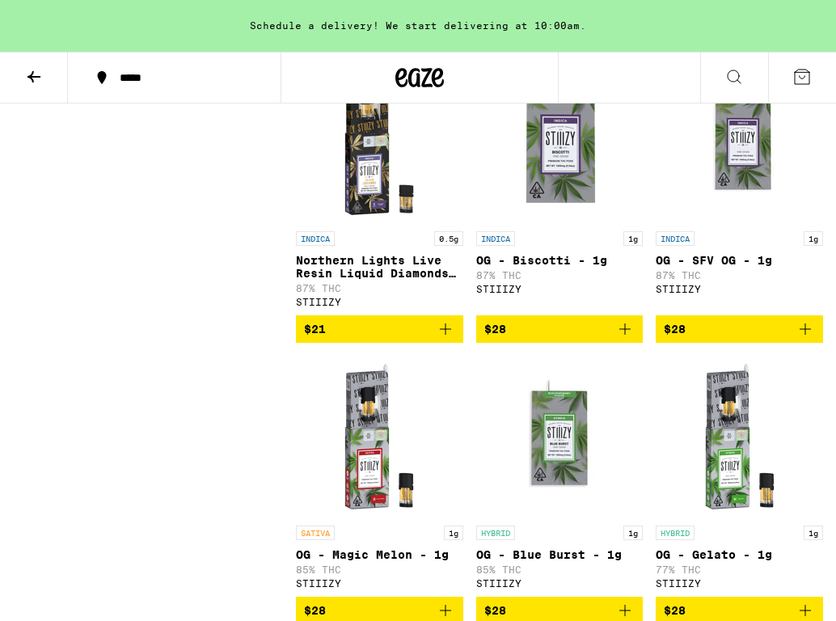
click at [725, 83] on icon at bounding box center [734, 76] width 19 height 19
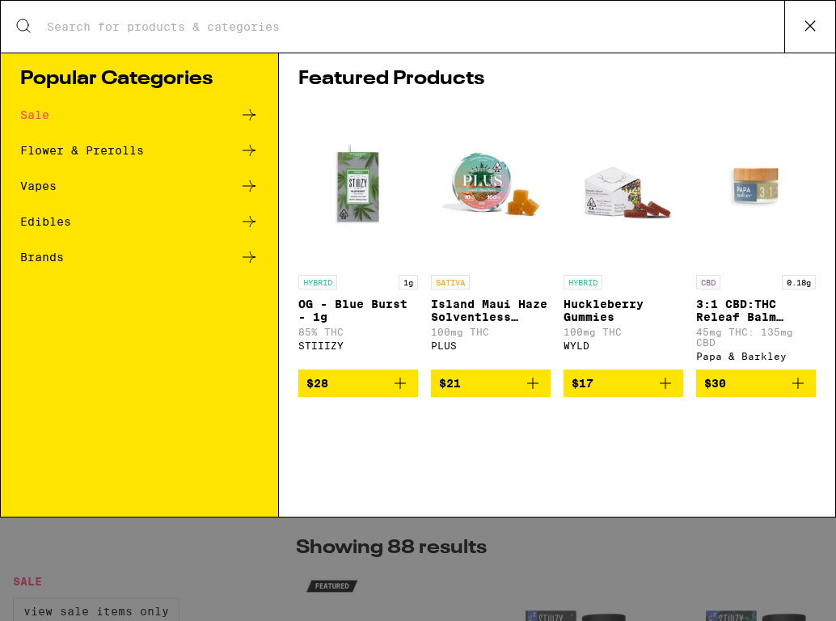
click at [509, 35] on div "Search for Products" at bounding box center [418, 27] width 835 height 52
click at [507, 35] on div "Search for Products" at bounding box center [418, 27] width 835 height 52
click at [498, 35] on div "Search for Products" at bounding box center [418, 27] width 835 height 52
click at [372, 7] on div "Search for Products" at bounding box center [418, 27] width 835 height 52
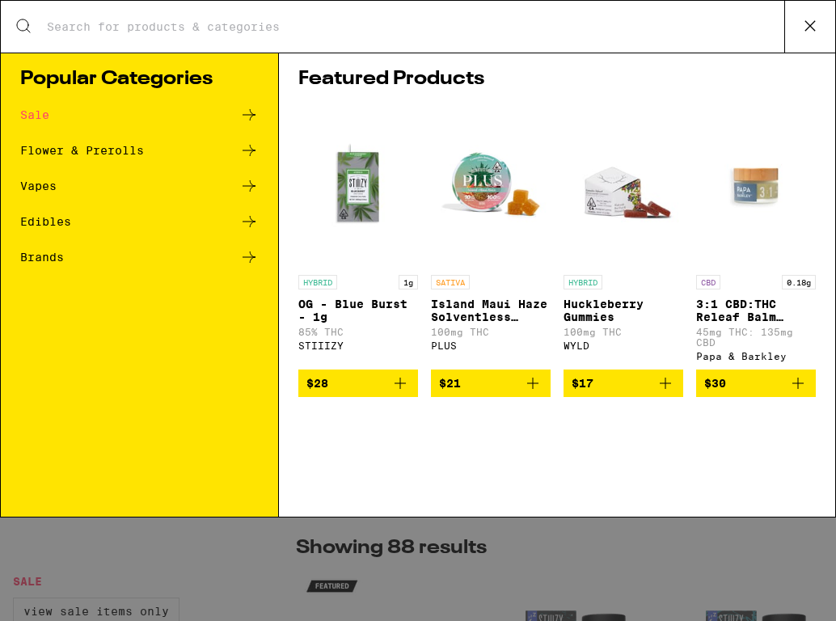
click at [294, 26] on input "Search for Products" at bounding box center [415, 26] width 739 height 15
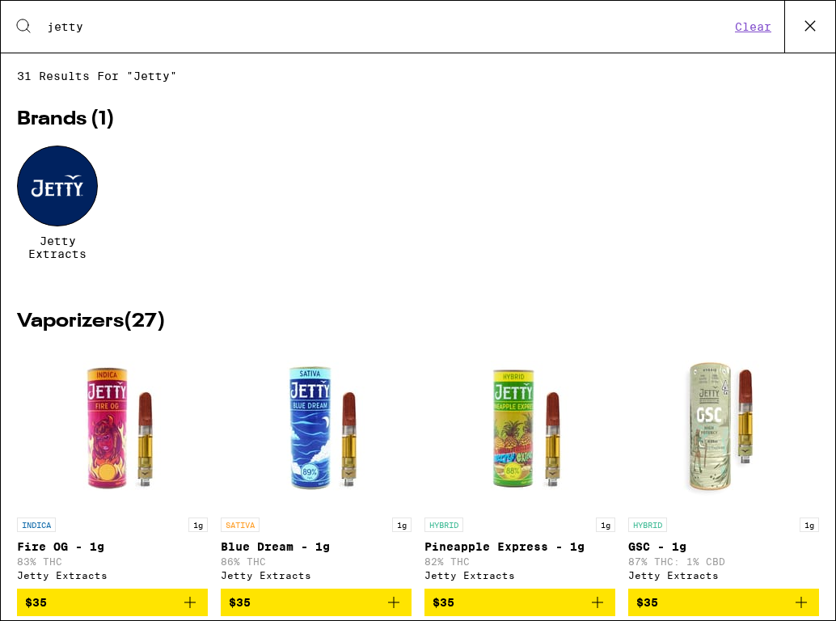
type input "jetty"
click at [87, 190] on div at bounding box center [57, 186] width 81 height 81
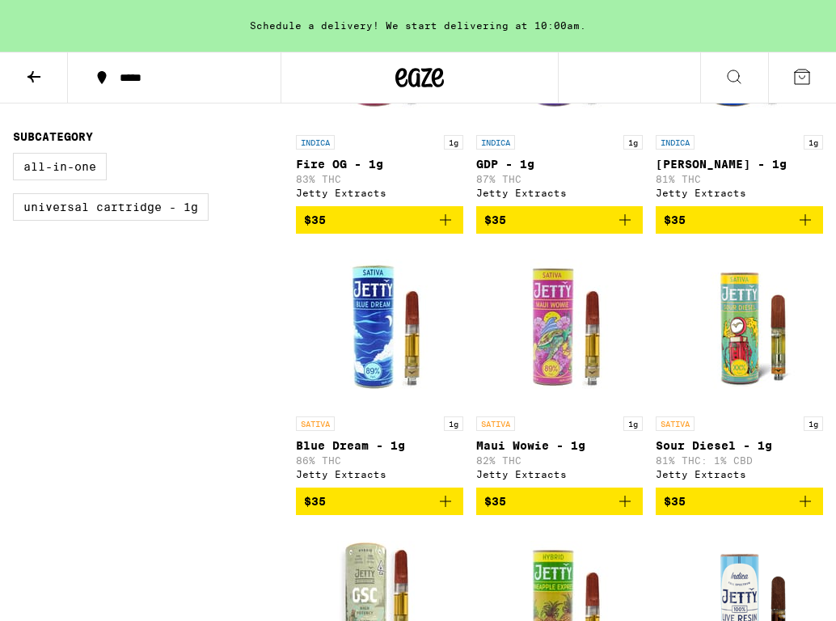
scroll to position [608, 0]
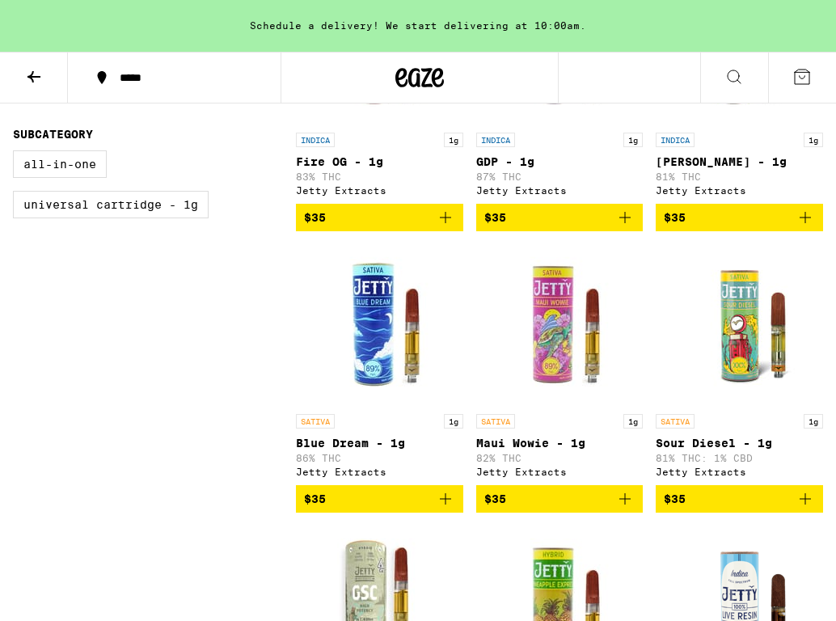
click at [630, 509] on icon "Add to bag" at bounding box center [625, 498] width 19 height 19
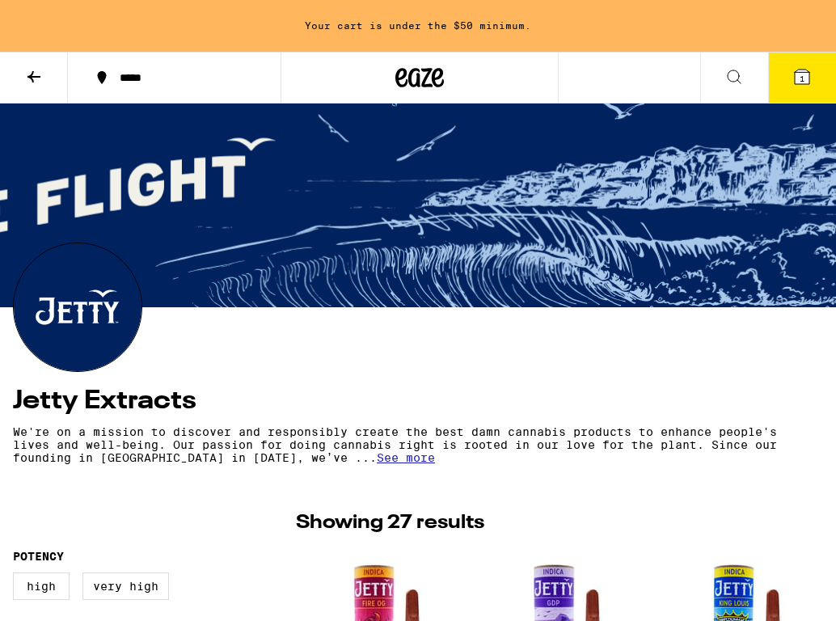
scroll to position [0, 0]
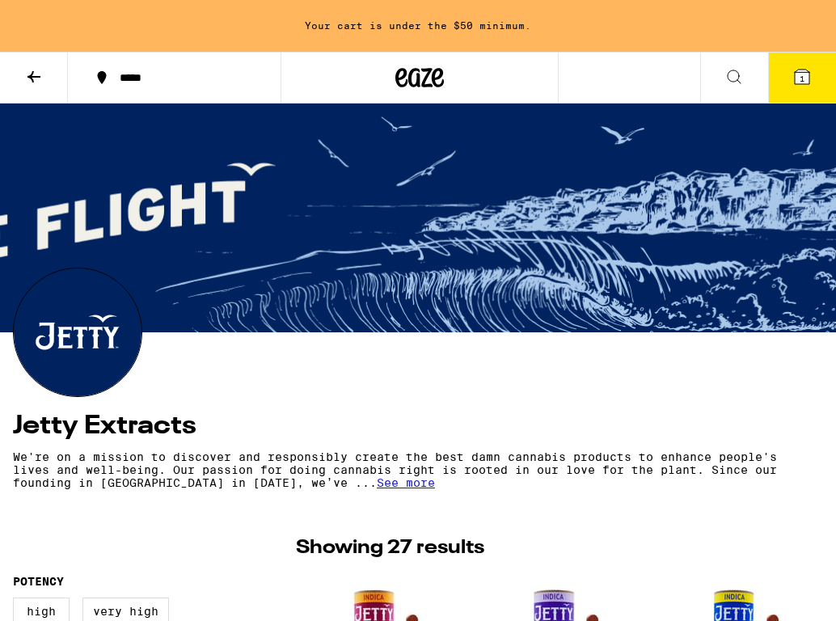
click at [46, 78] on button at bounding box center [34, 78] width 68 height 51
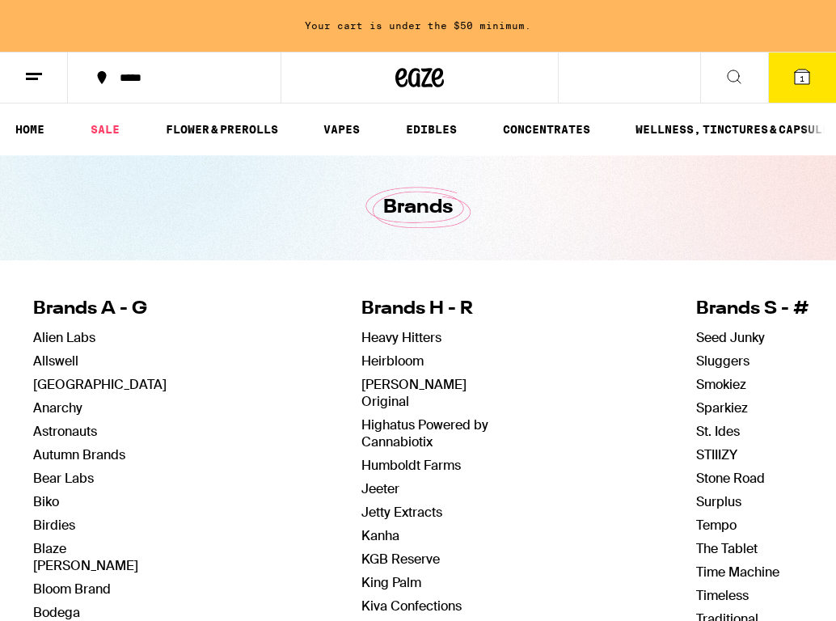
click at [716, 87] on button at bounding box center [735, 78] width 68 height 51
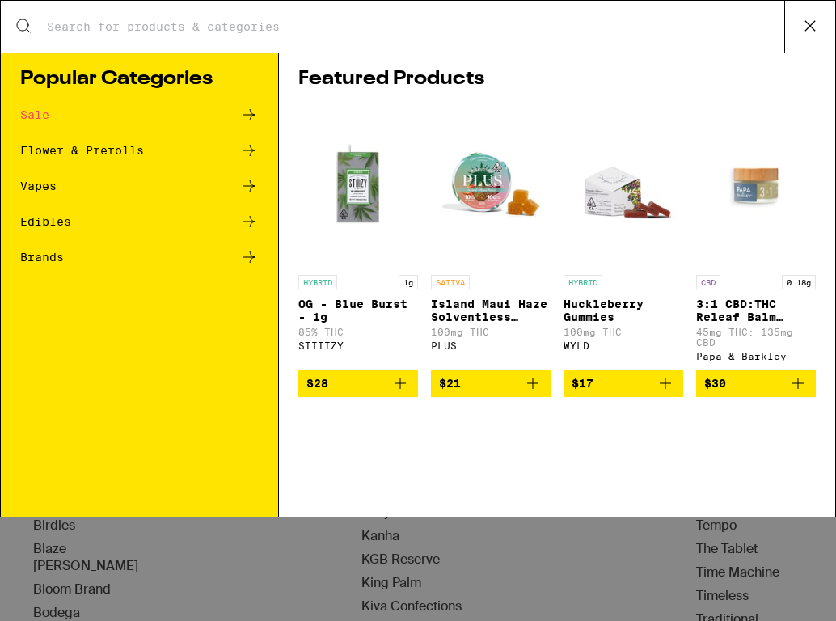
click at [44, 182] on div "Vapes" at bounding box center [38, 185] width 36 height 11
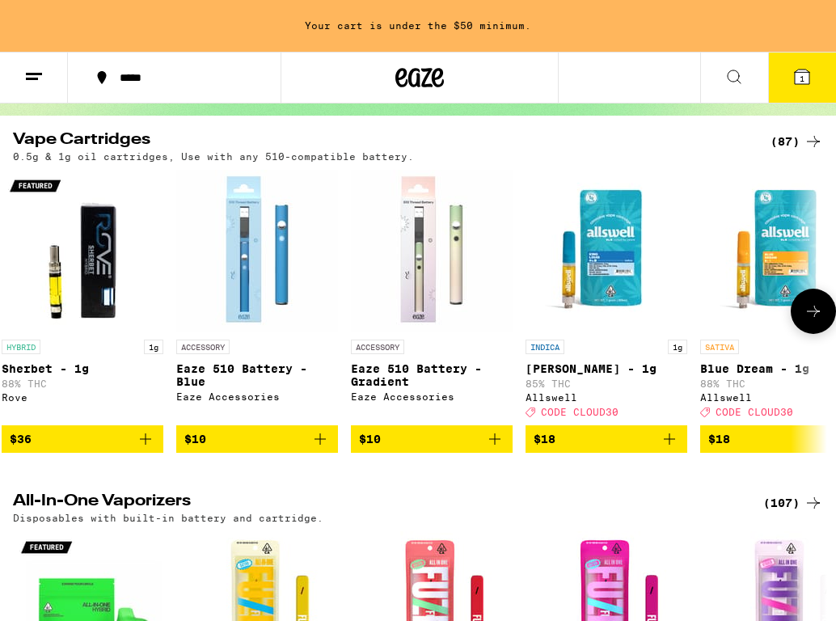
scroll to position [129, 0]
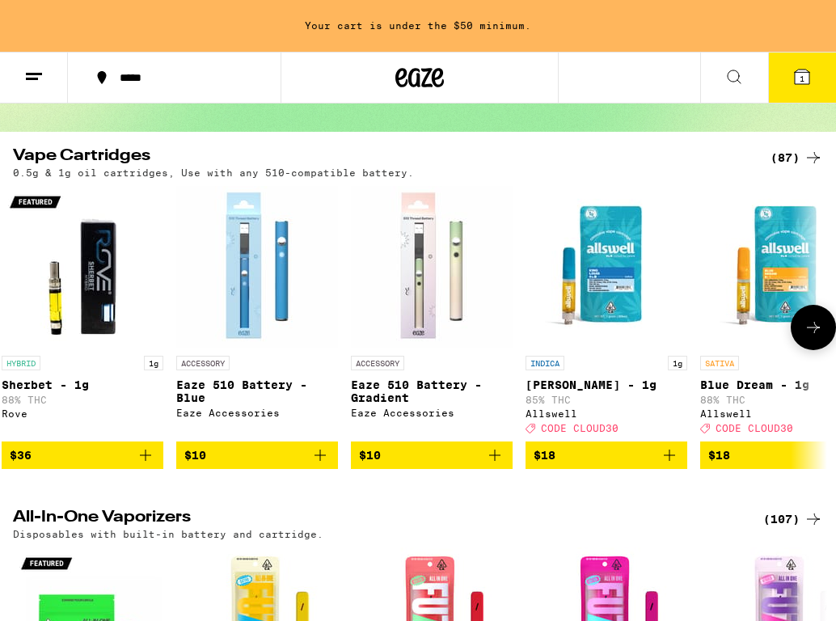
click at [818, 337] on icon at bounding box center [813, 327] width 19 height 19
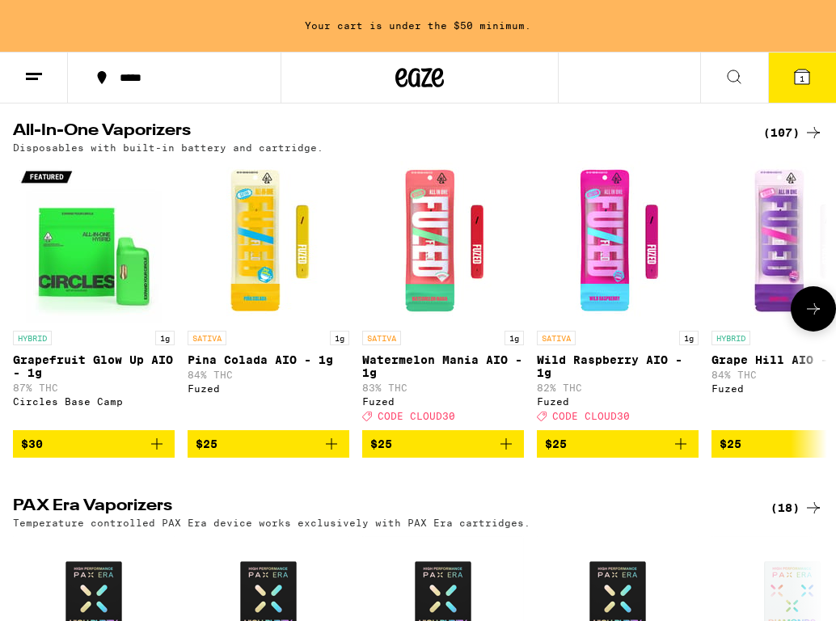
scroll to position [527, 0]
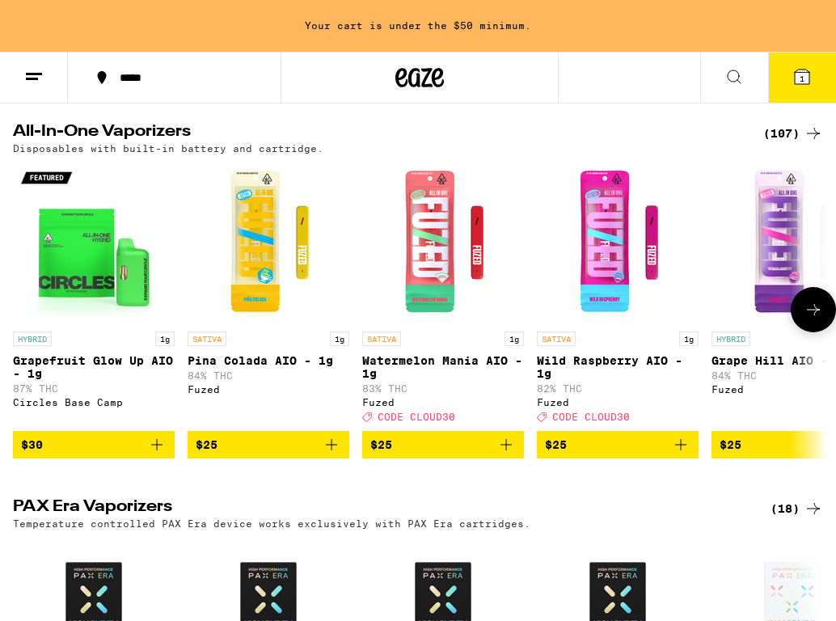
click at [815, 320] on icon at bounding box center [813, 309] width 19 height 19
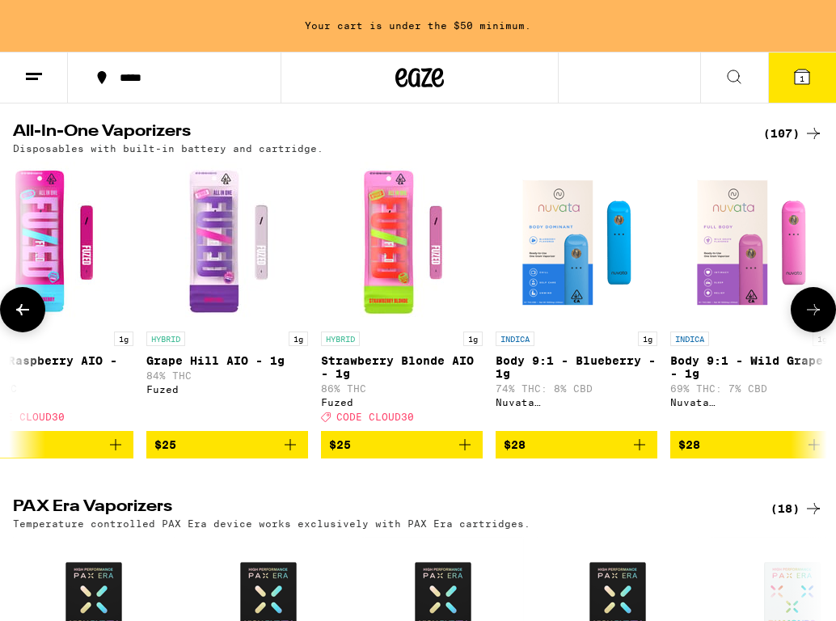
scroll to position [0, 634]
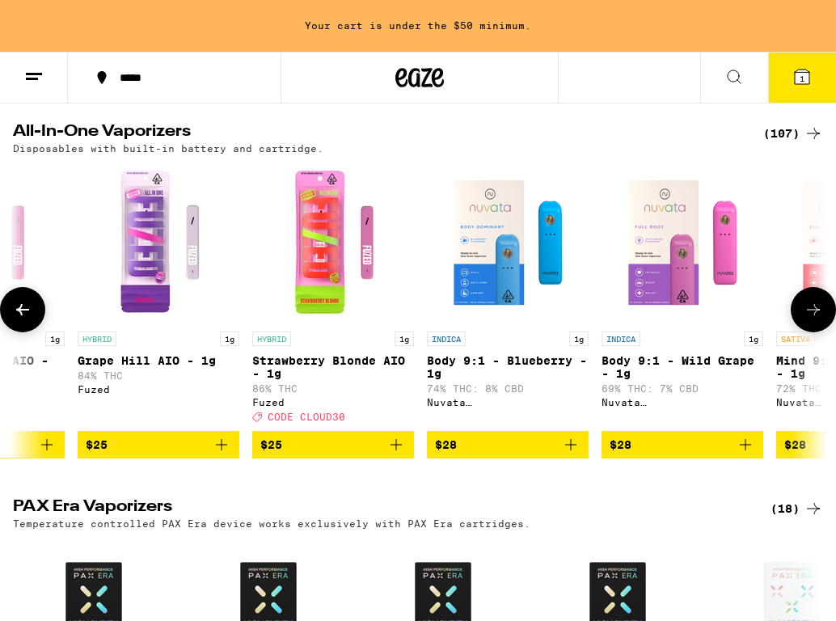
click at [815, 320] on icon at bounding box center [813, 309] width 19 height 19
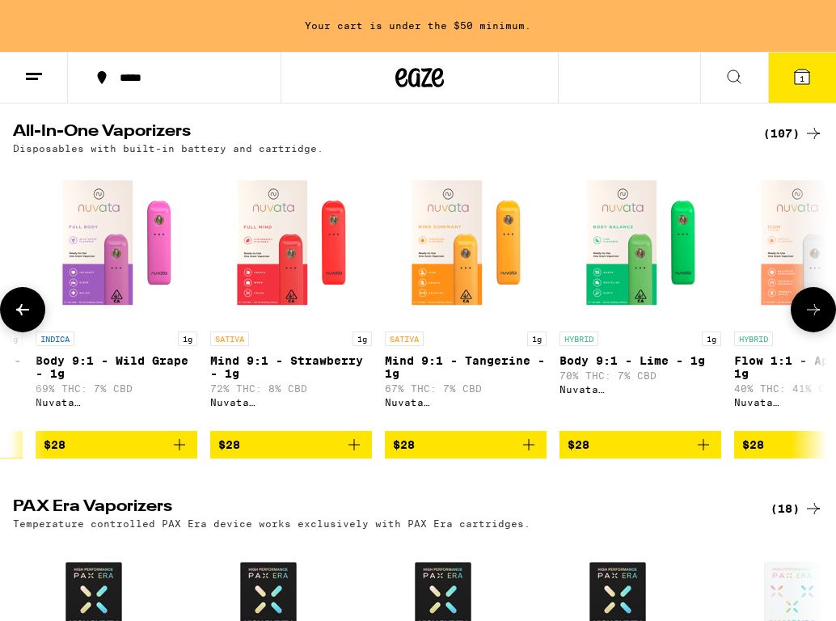
scroll to position [0, 1268]
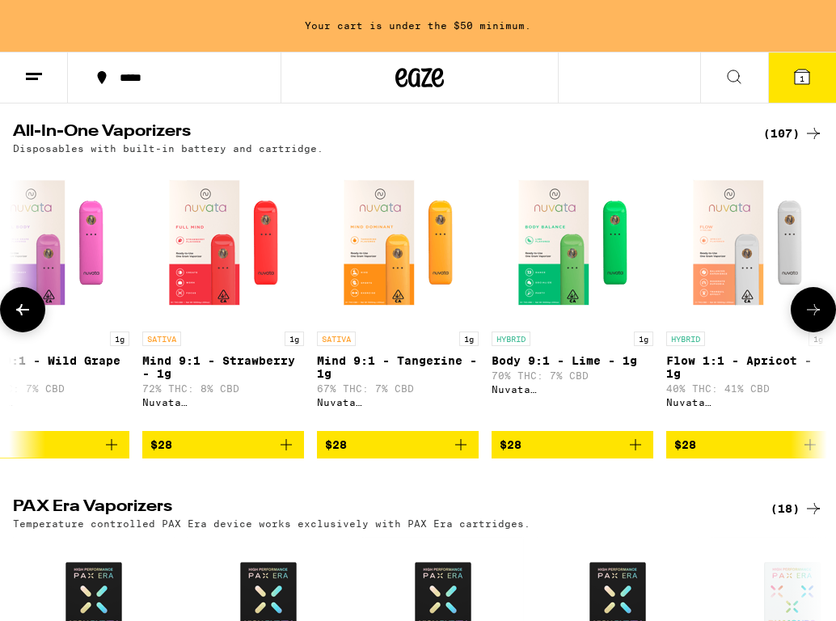
click at [815, 320] on icon at bounding box center [813, 309] width 19 height 19
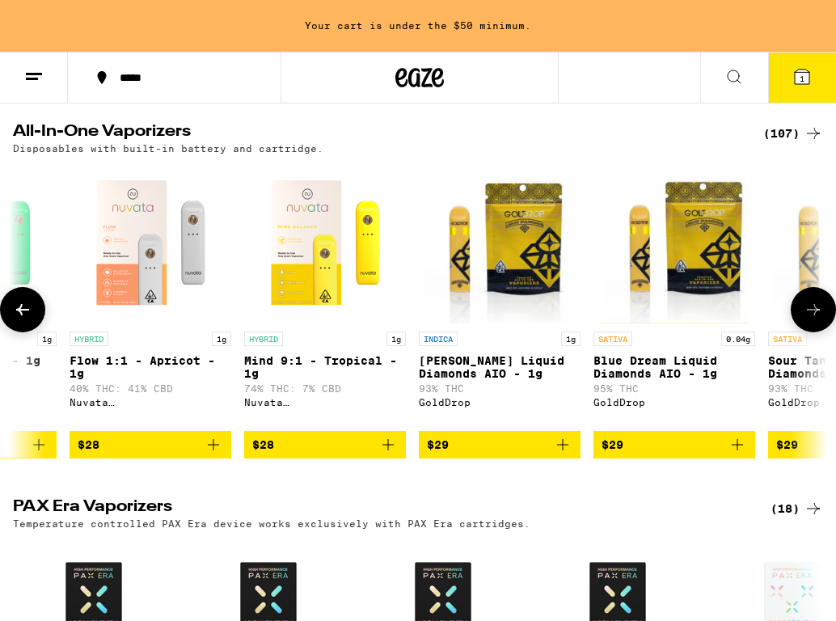
scroll to position [0, 1903]
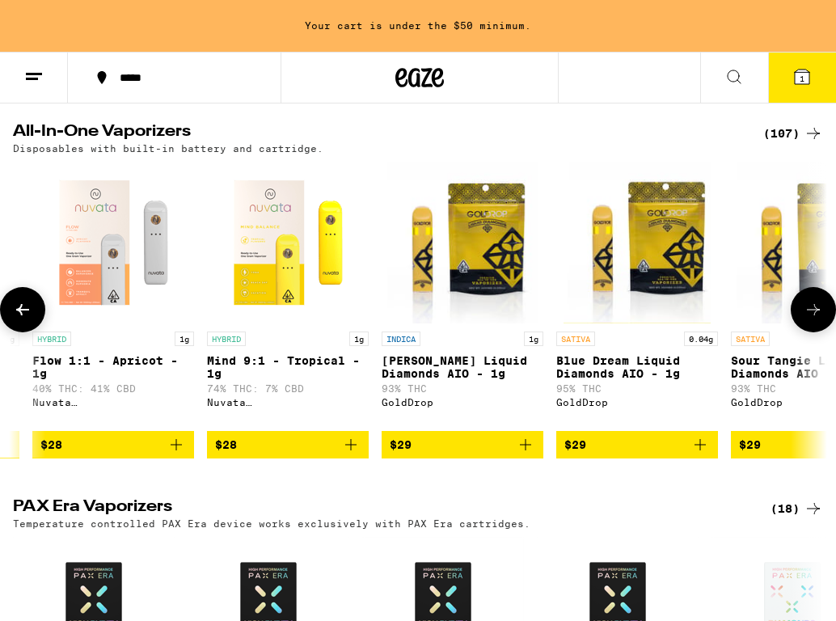
click at [815, 315] on icon at bounding box center [813, 309] width 13 height 11
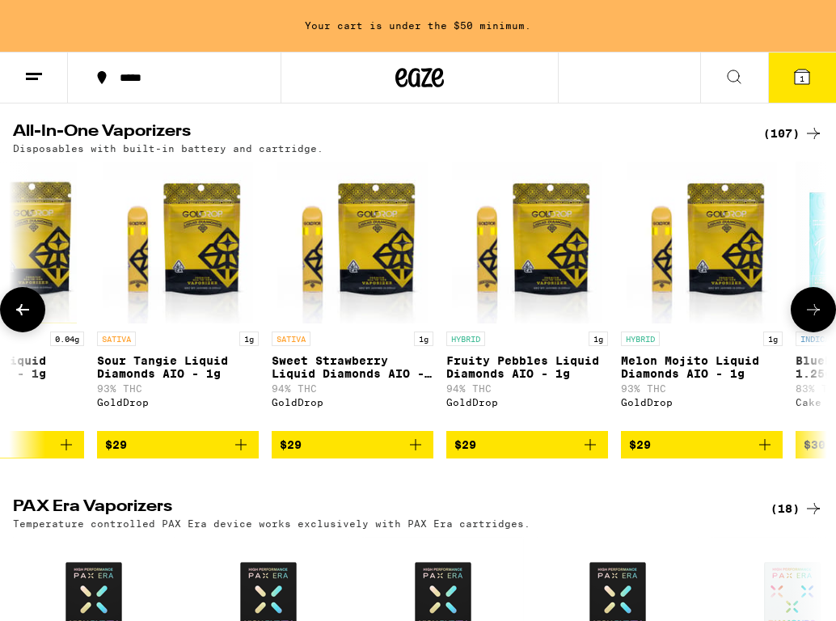
click at [815, 315] on icon at bounding box center [813, 309] width 13 height 11
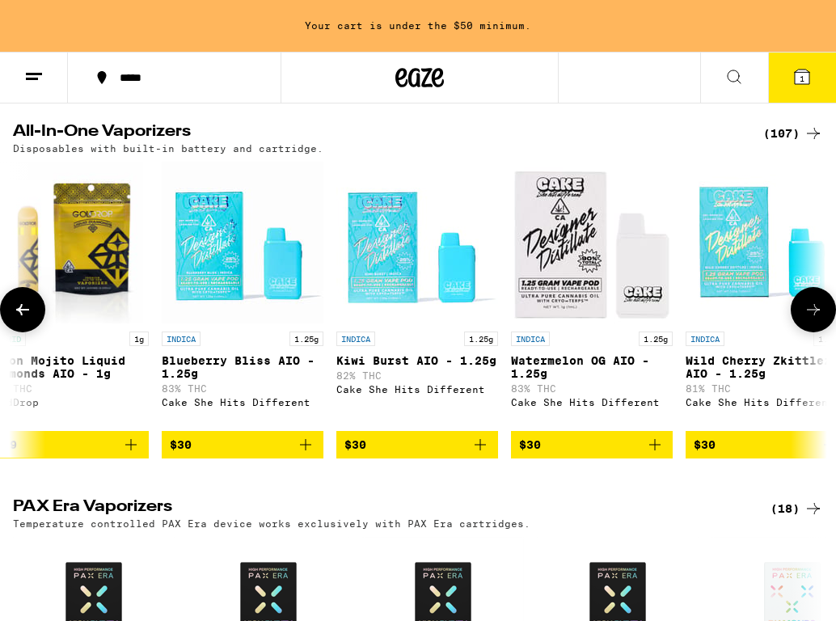
click at [815, 315] on icon at bounding box center [813, 309] width 13 height 11
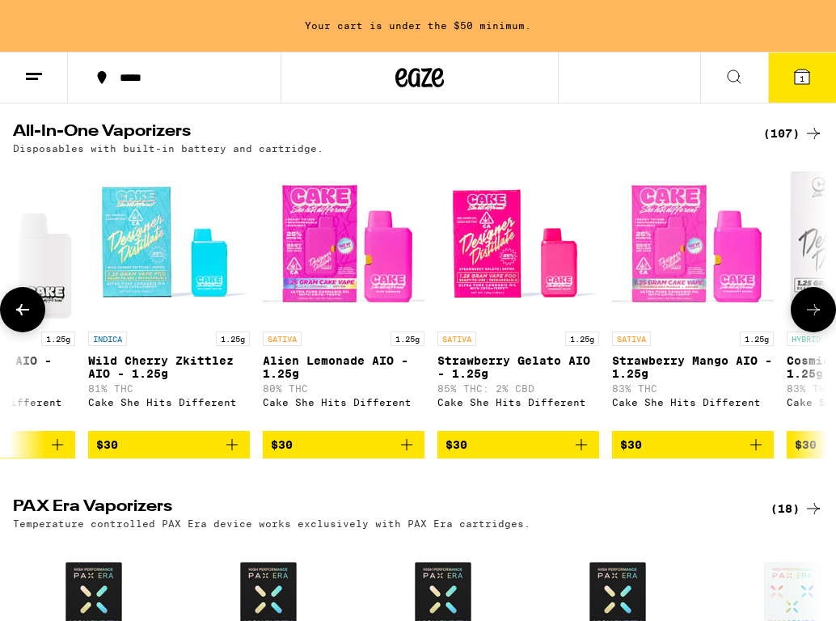
scroll to position [0, 3805]
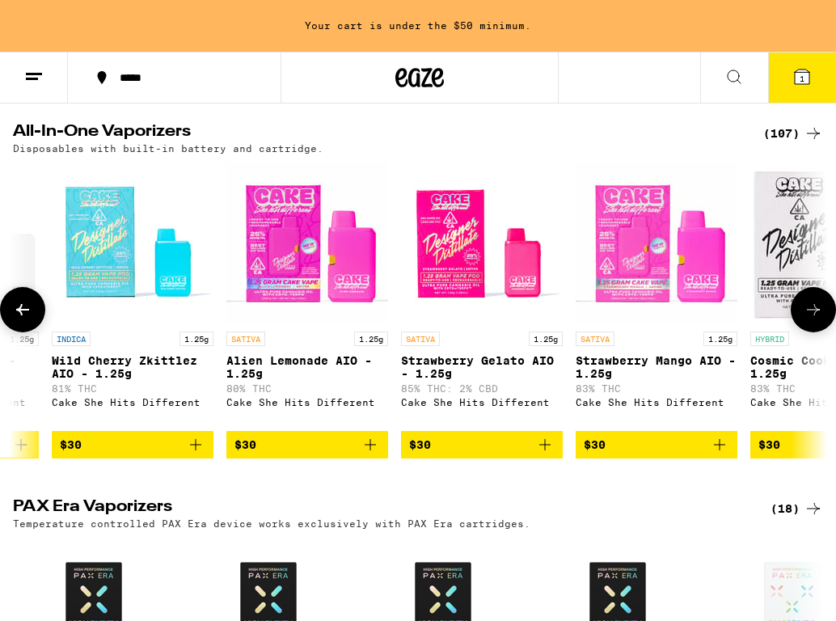
click at [815, 320] on icon at bounding box center [813, 309] width 19 height 19
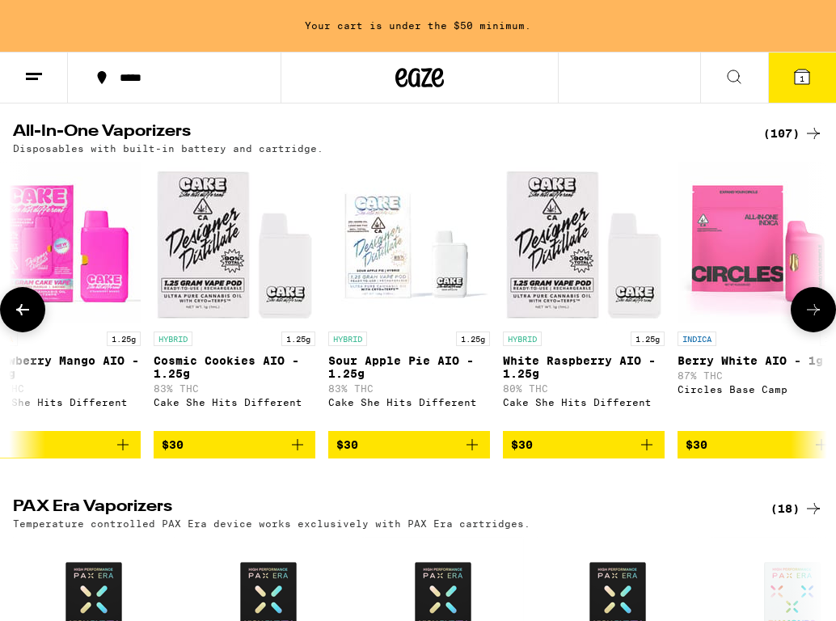
scroll to position [0, 4440]
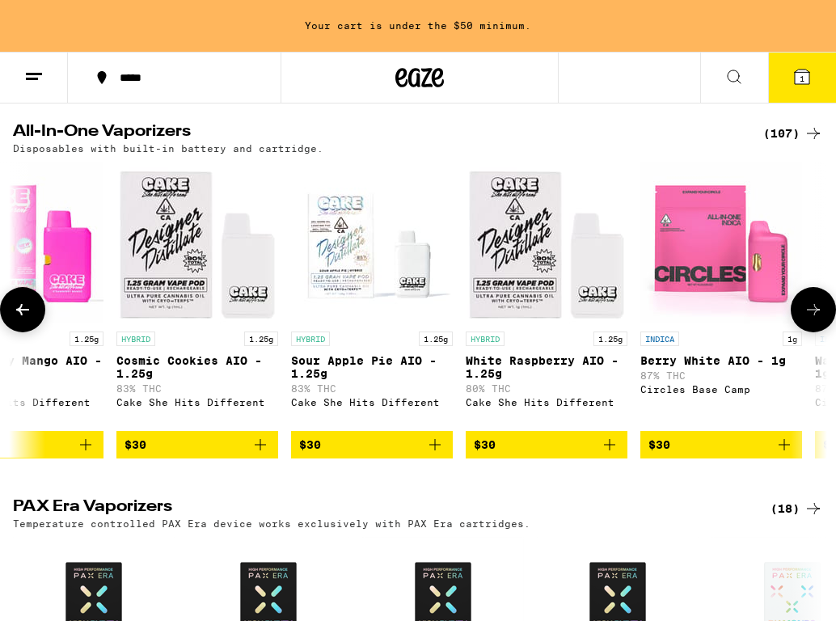
click at [815, 320] on icon at bounding box center [813, 309] width 19 height 19
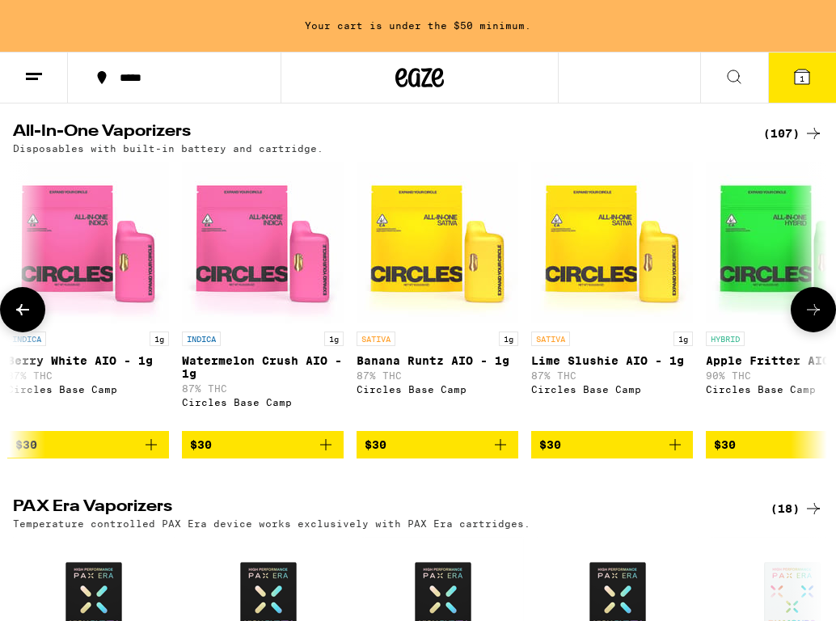
scroll to position [0, 5074]
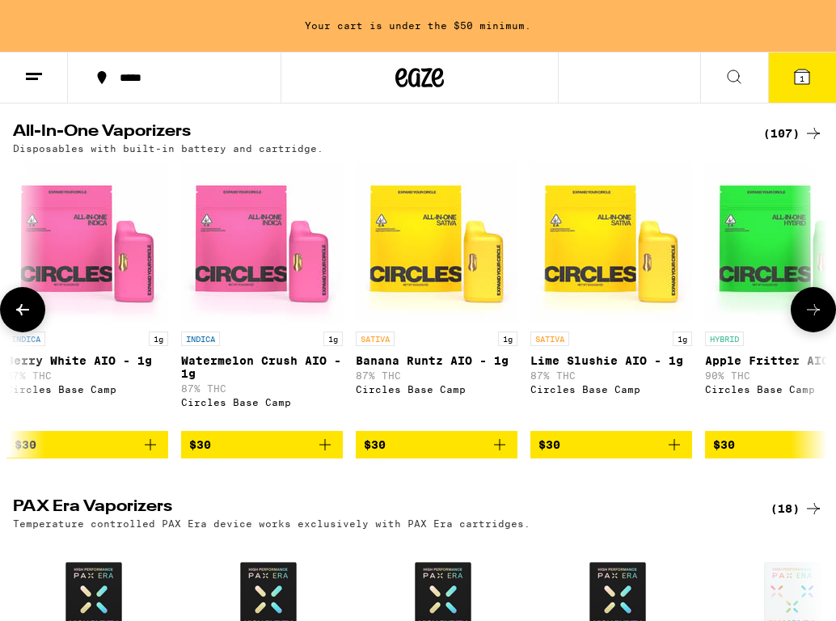
click at [825, 332] on button at bounding box center [813, 309] width 45 height 45
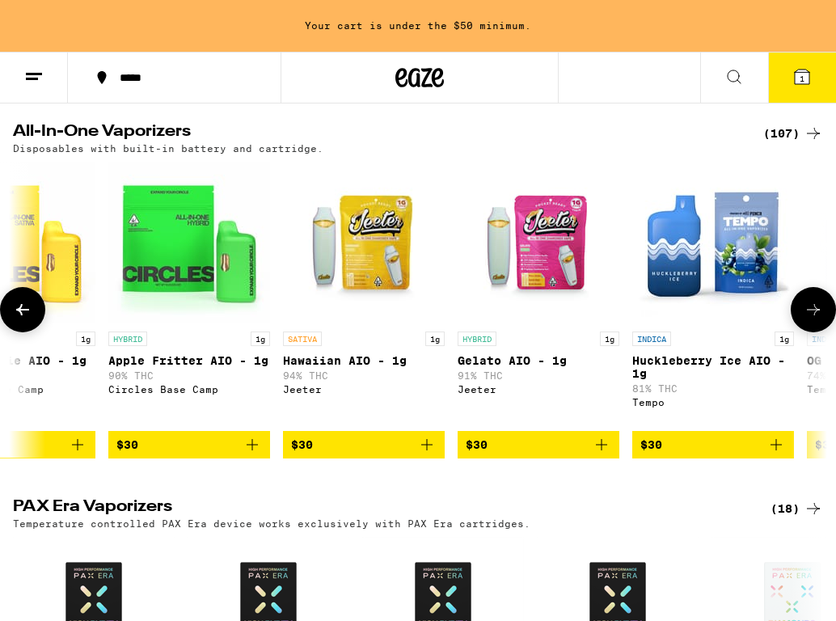
scroll to position [0, 5708]
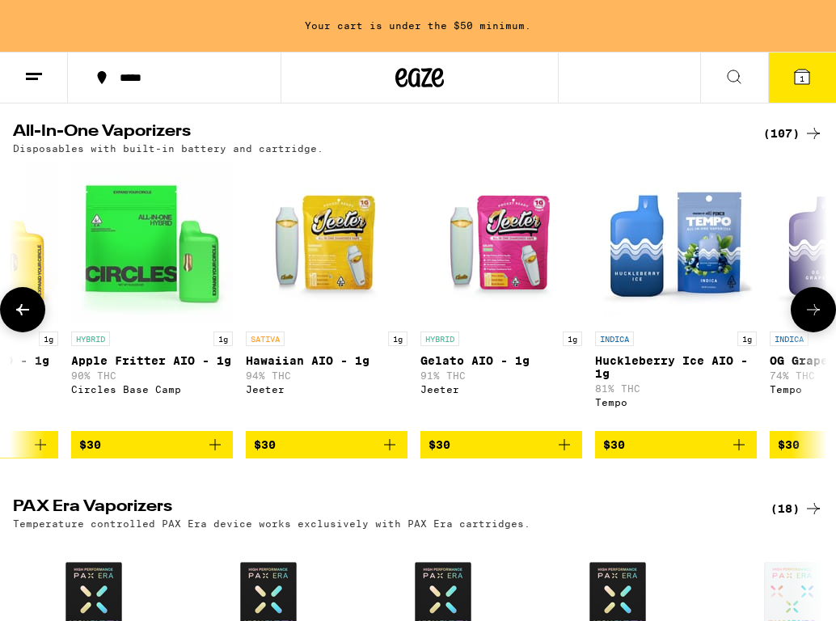
click at [814, 320] on icon at bounding box center [813, 309] width 19 height 19
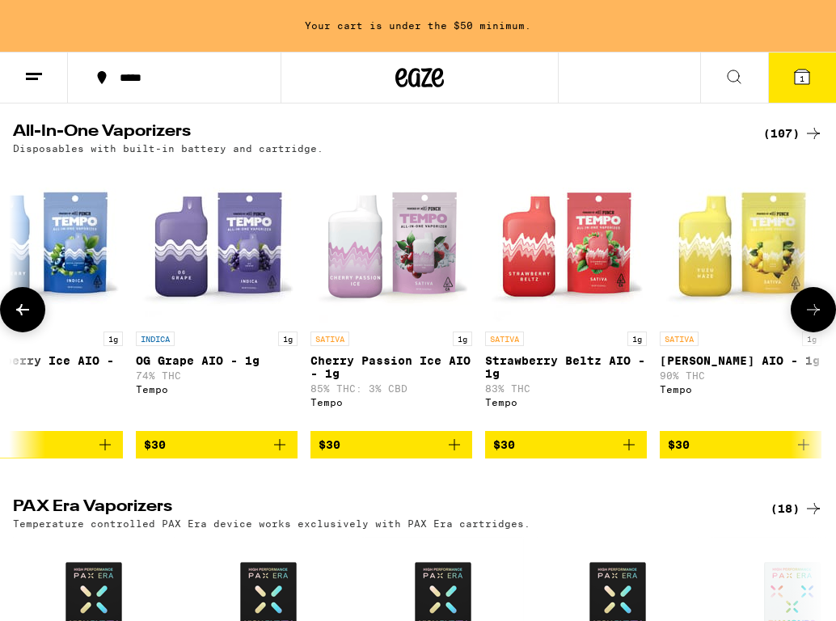
click at [814, 320] on icon at bounding box center [813, 309] width 19 height 19
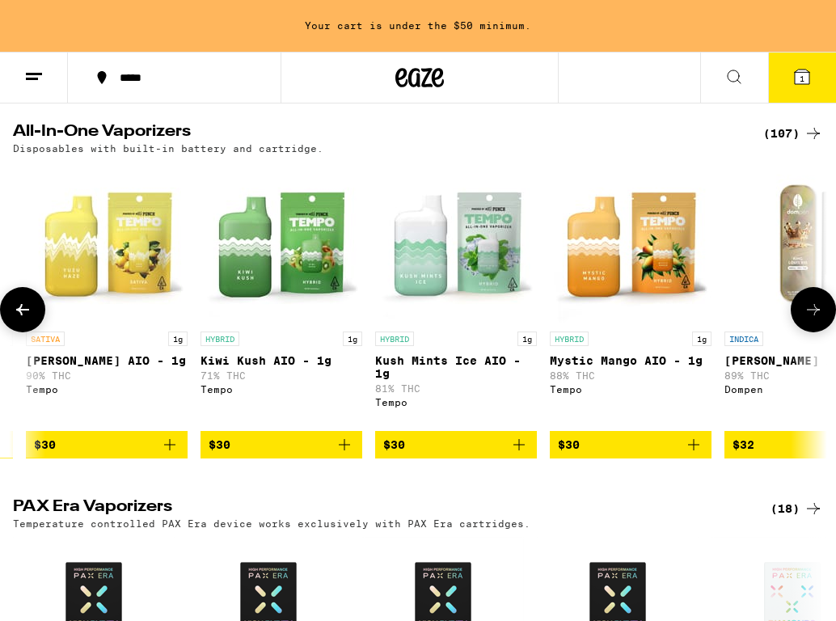
click at [814, 320] on icon at bounding box center [813, 309] width 19 height 19
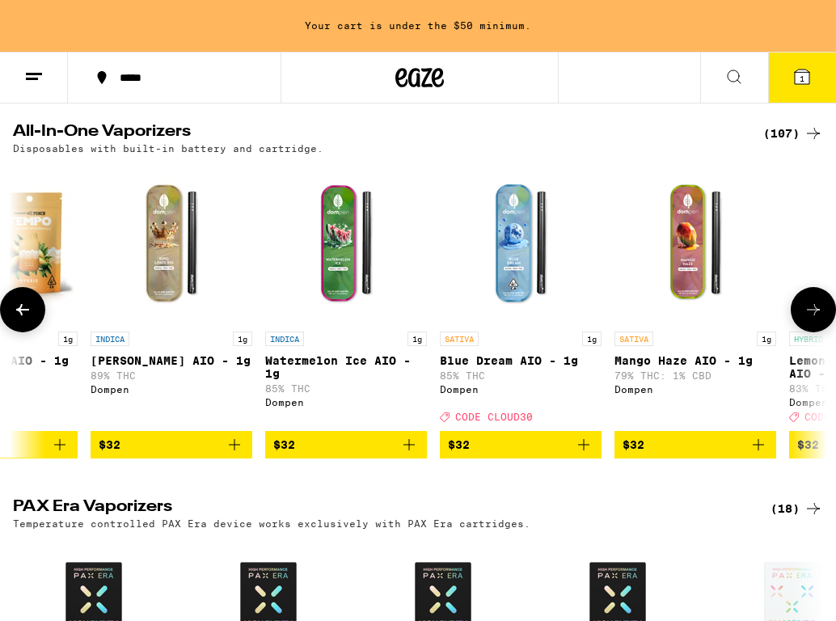
click at [814, 320] on icon at bounding box center [813, 309] width 19 height 19
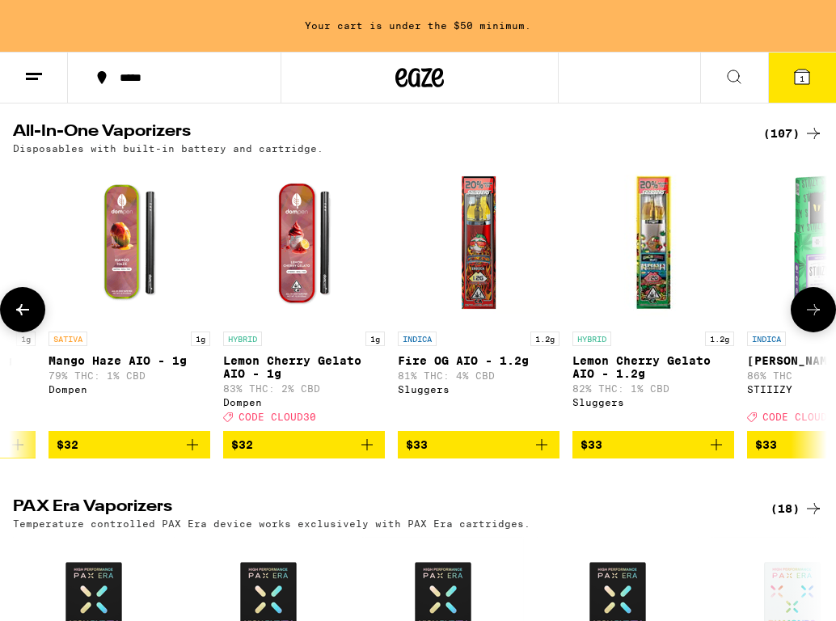
scroll to position [0, 8245]
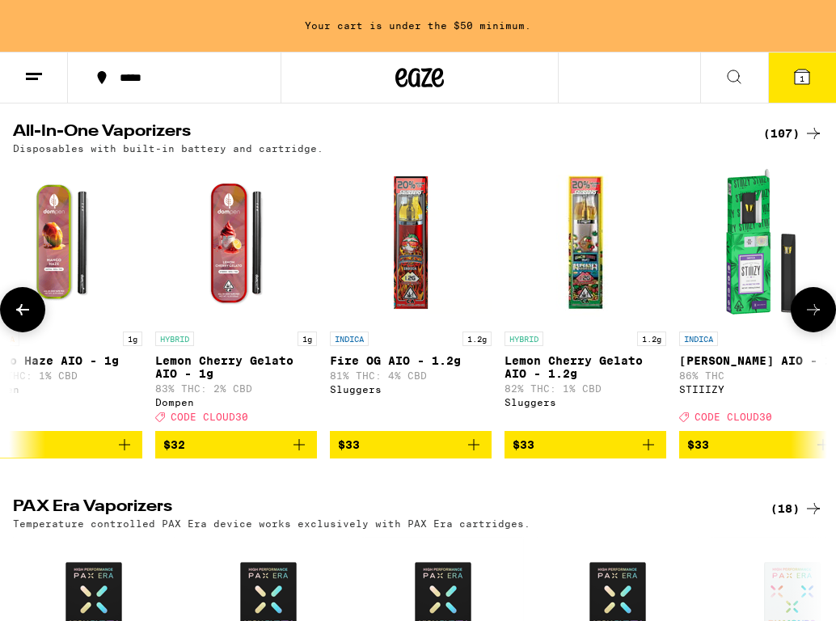
click at [8, 330] on button at bounding box center [22, 309] width 45 height 45
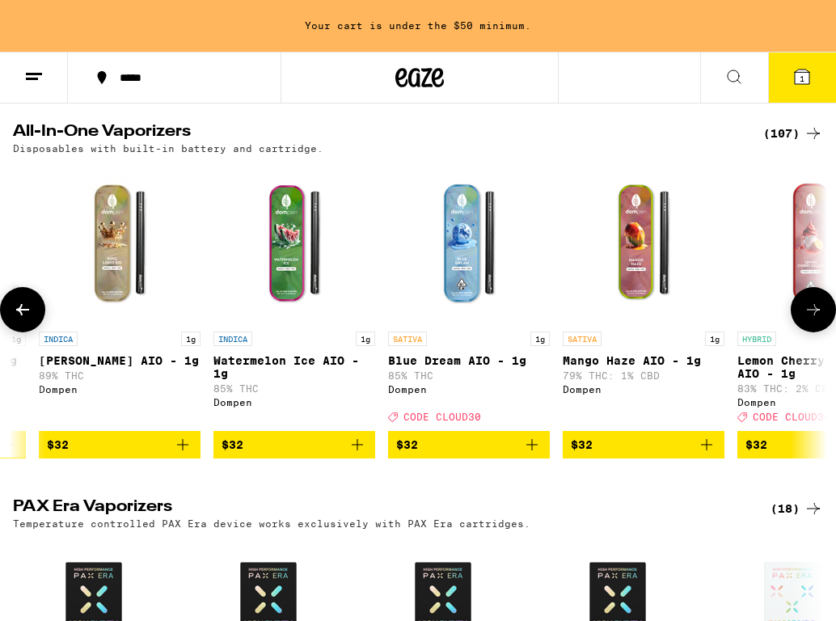
scroll to position [0, 7611]
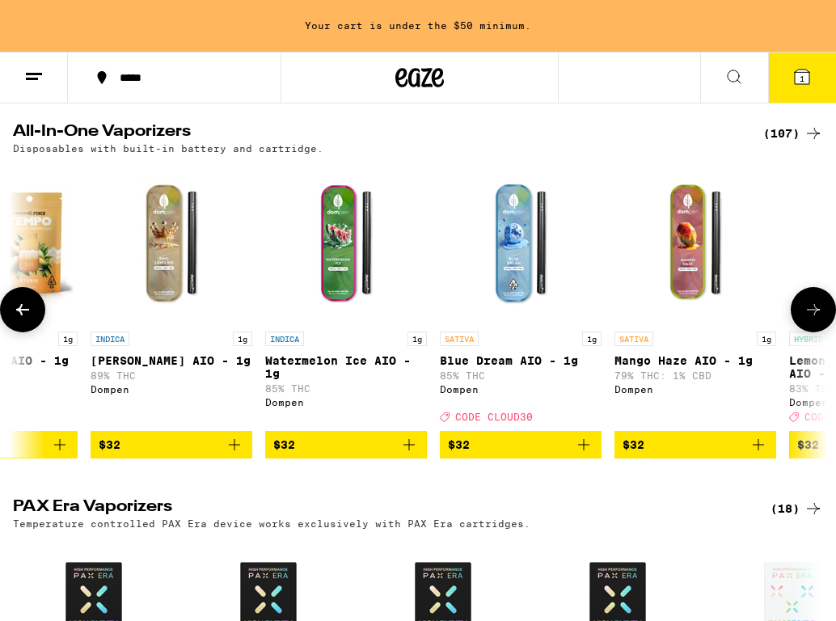
click at [806, 332] on button at bounding box center [813, 309] width 45 height 45
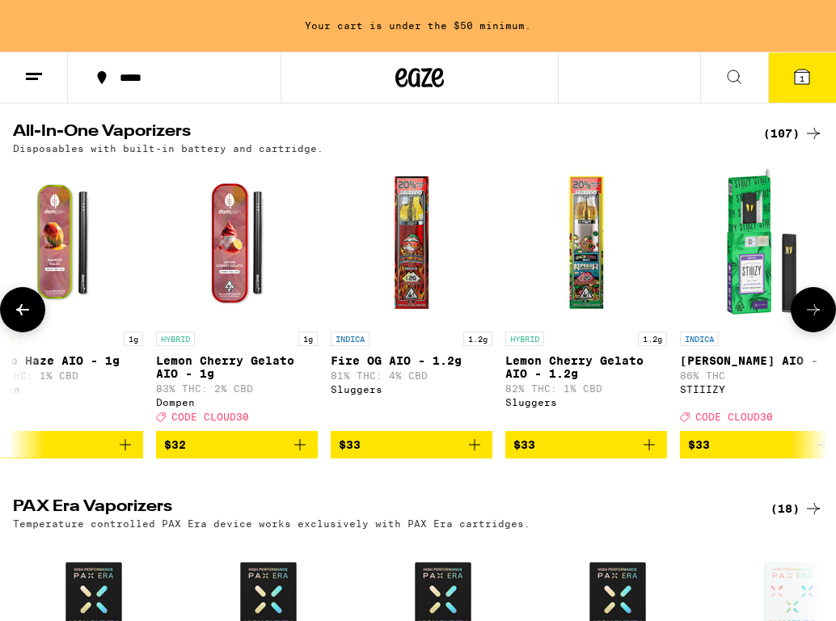
scroll to position [0, 8245]
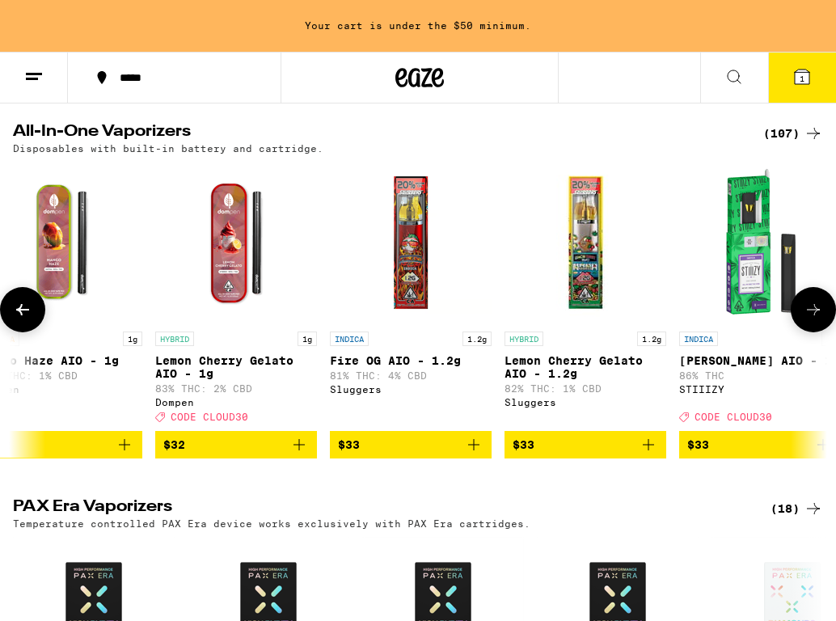
click at [804, 320] on icon at bounding box center [813, 309] width 19 height 19
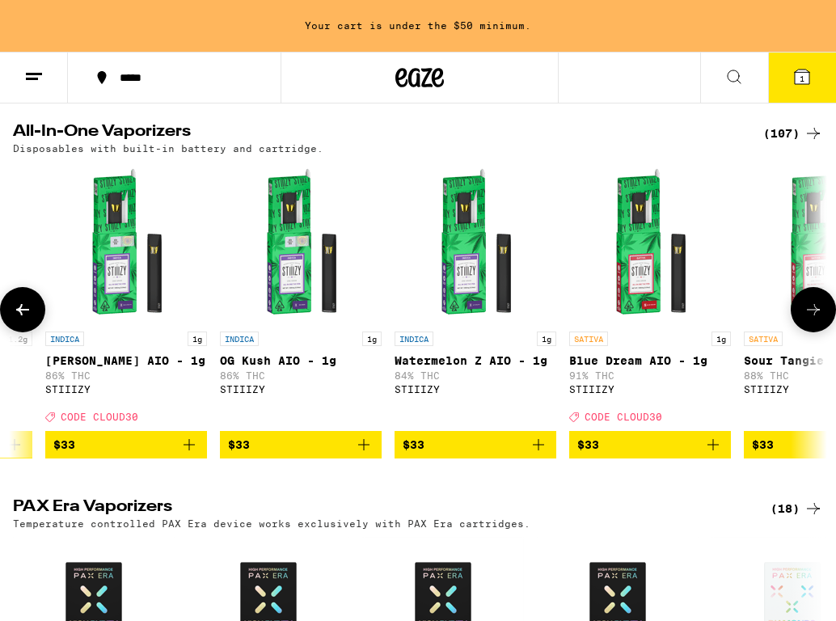
click at [804, 320] on icon at bounding box center [813, 309] width 19 height 19
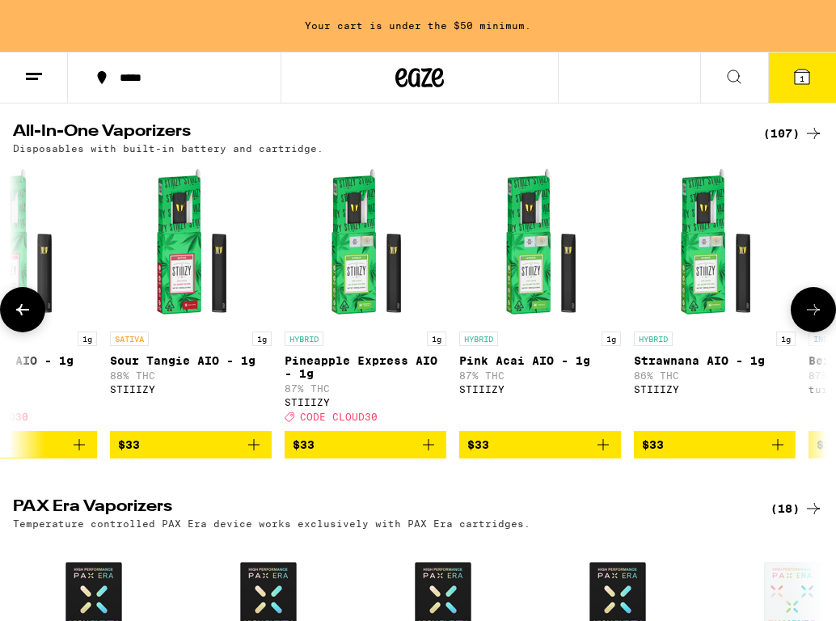
click at [804, 320] on icon at bounding box center [813, 309] width 19 height 19
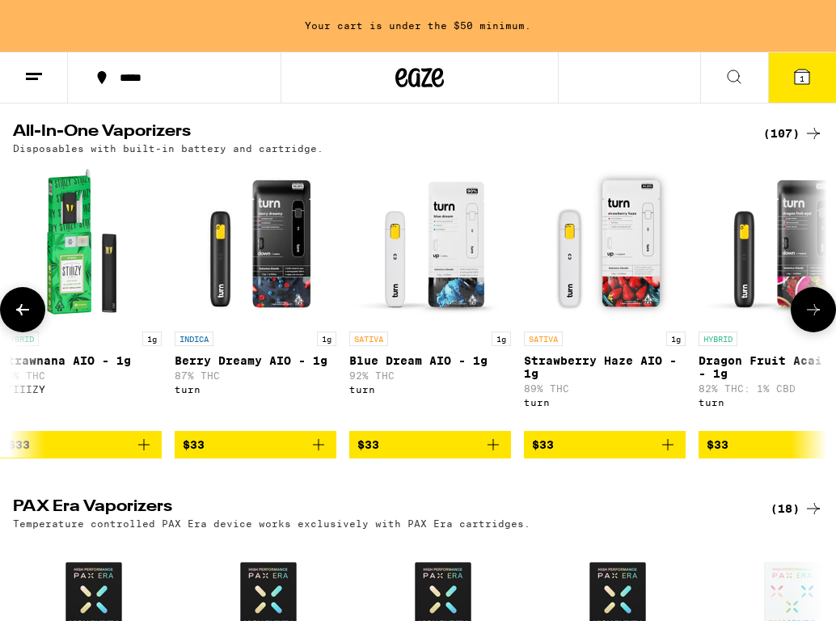
click at [804, 320] on icon at bounding box center [813, 309] width 19 height 19
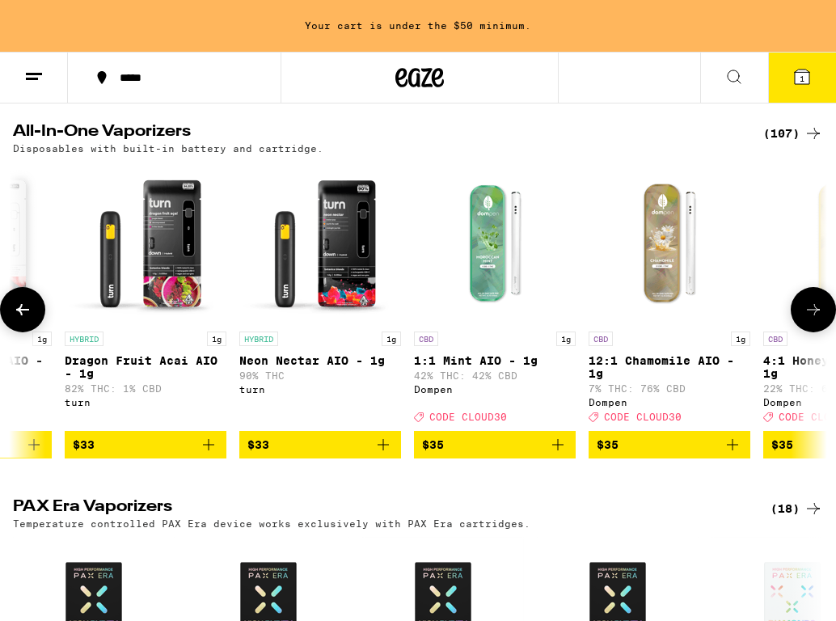
click at [804, 332] on button at bounding box center [813, 309] width 45 height 45
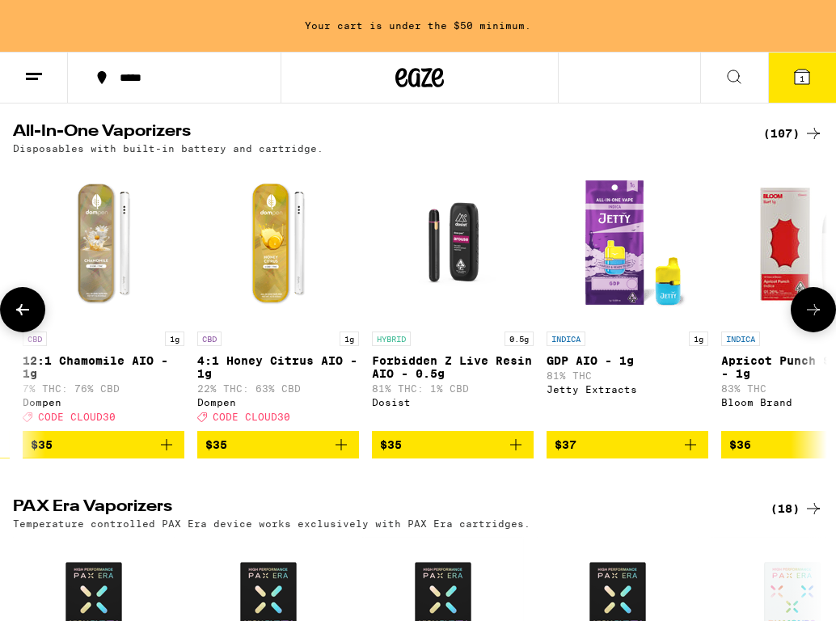
scroll to position [0, 11416]
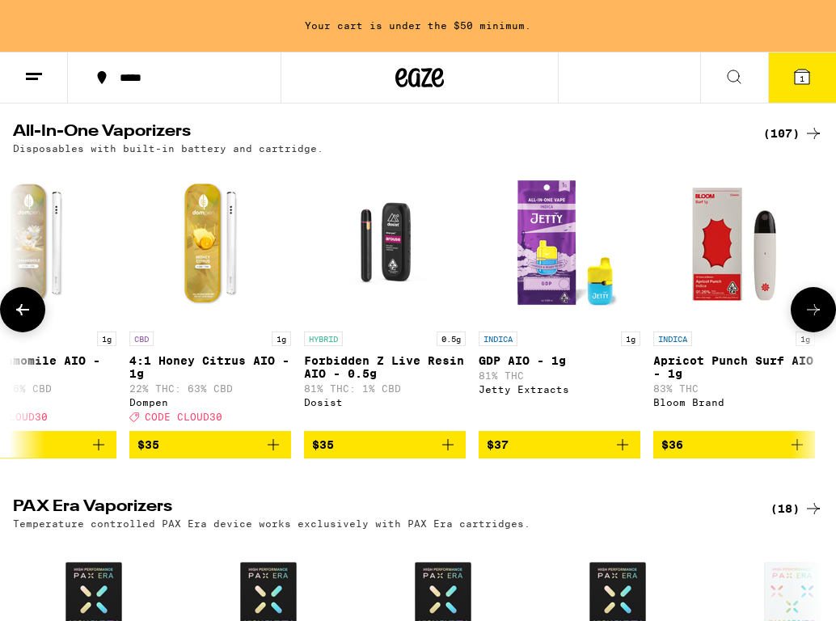
click at [804, 332] on button at bounding box center [813, 309] width 45 height 45
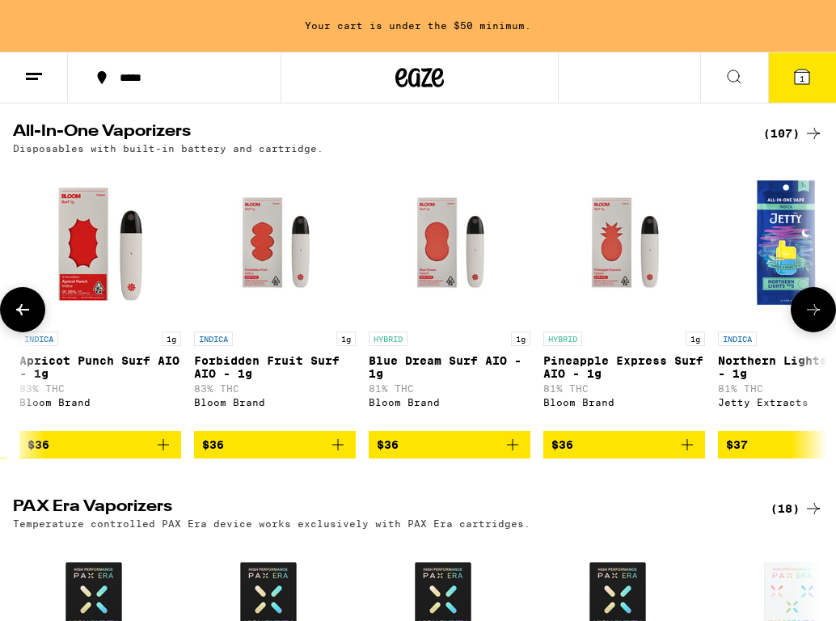
click at [804, 332] on button at bounding box center [813, 309] width 45 height 45
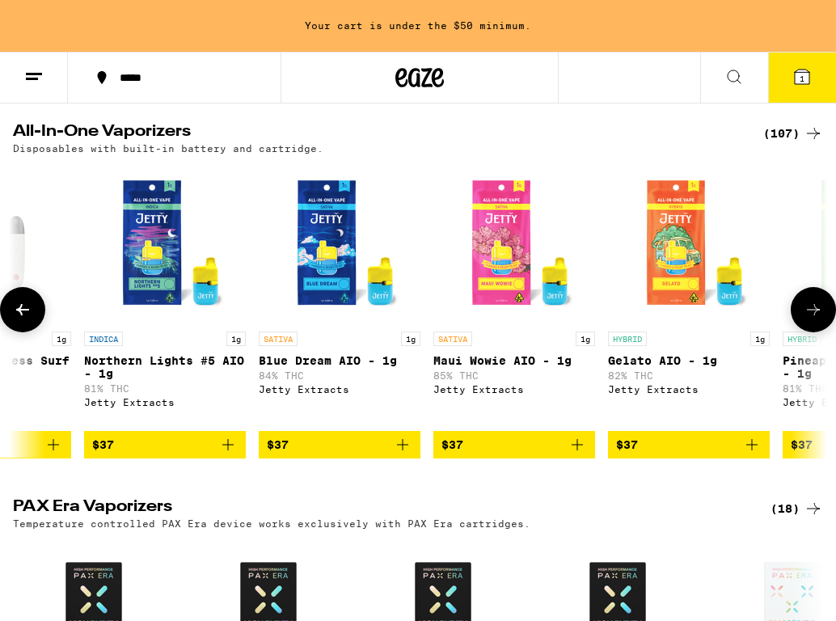
click at [804, 332] on button at bounding box center [813, 309] width 45 height 45
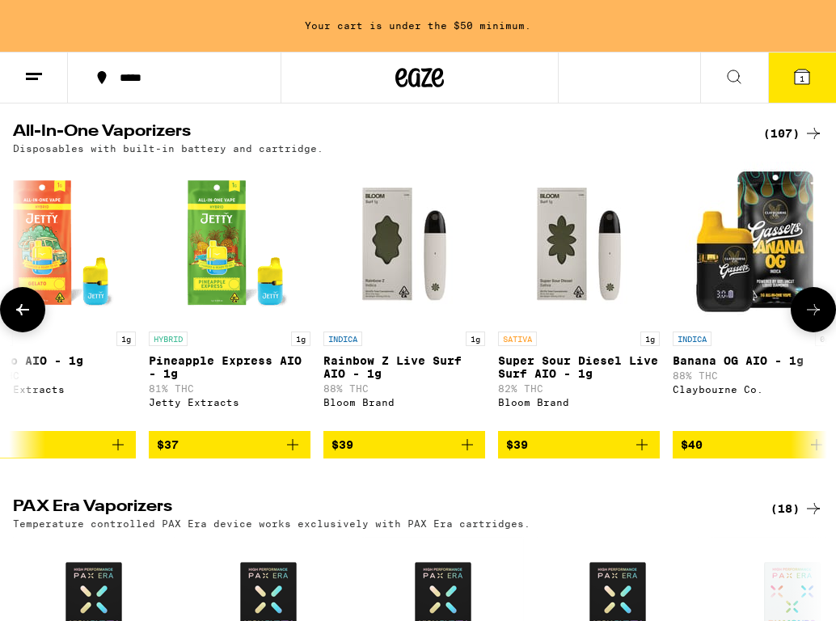
click at [804, 332] on button at bounding box center [813, 309] width 45 height 45
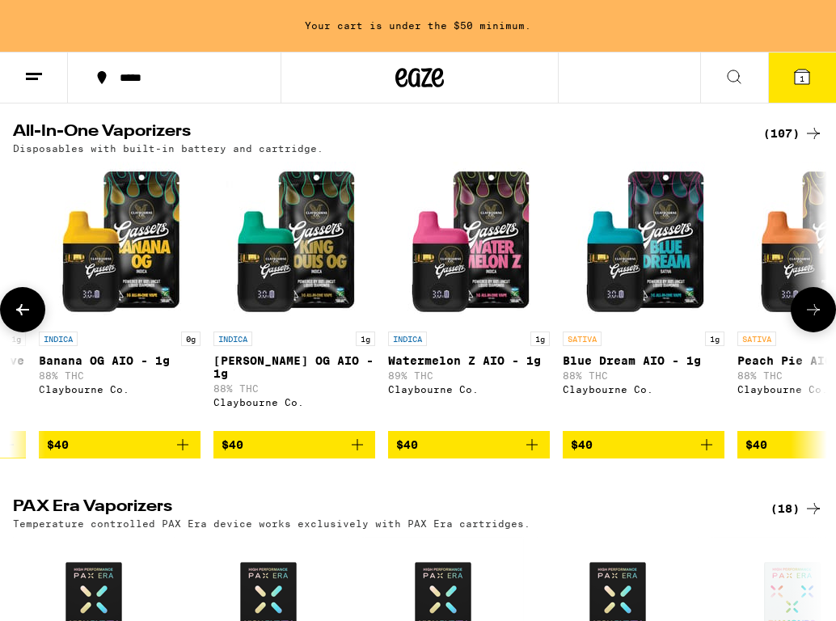
click at [804, 332] on button at bounding box center [813, 309] width 45 height 45
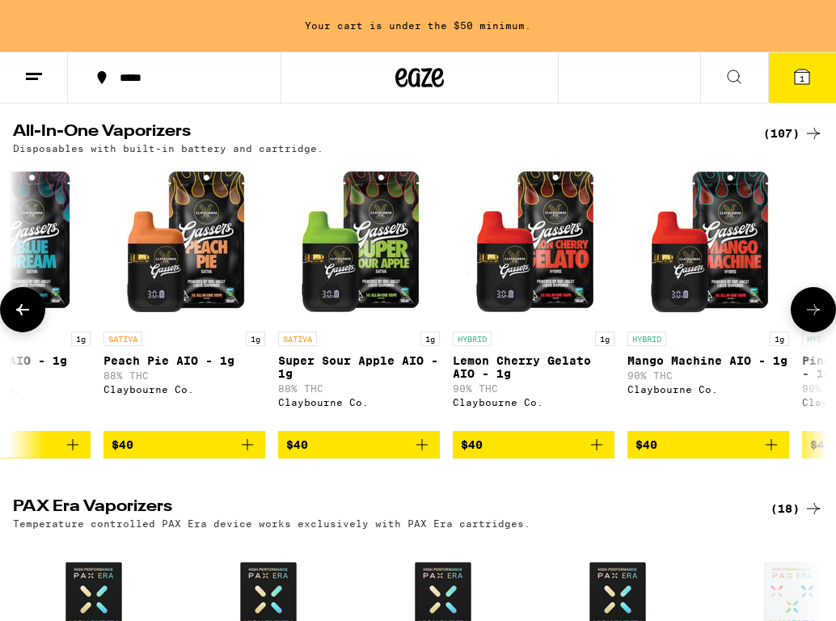
click at [804, 332] on button at bounding box center [813, 309] width 45 height 45
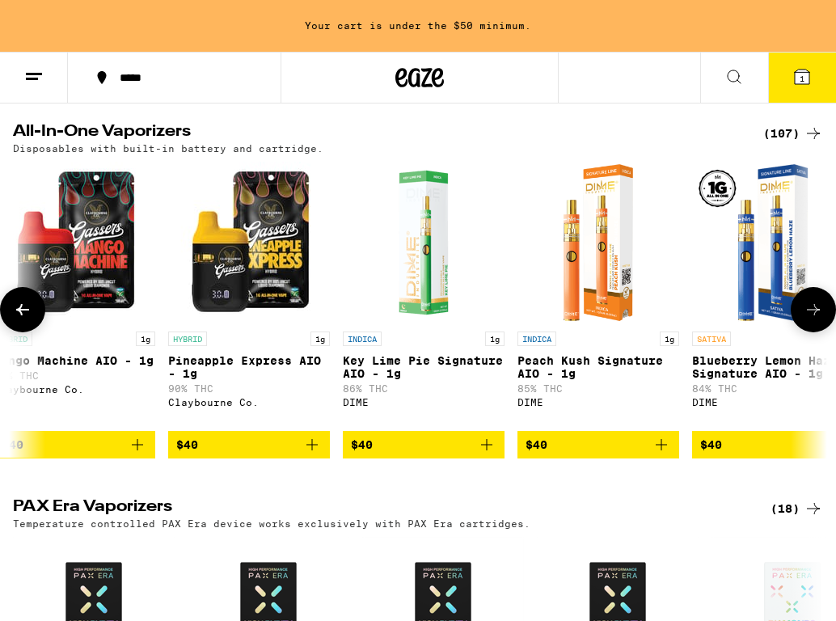
click at [804, 332] on button at bounding box center [813, 309] width 45 height 45
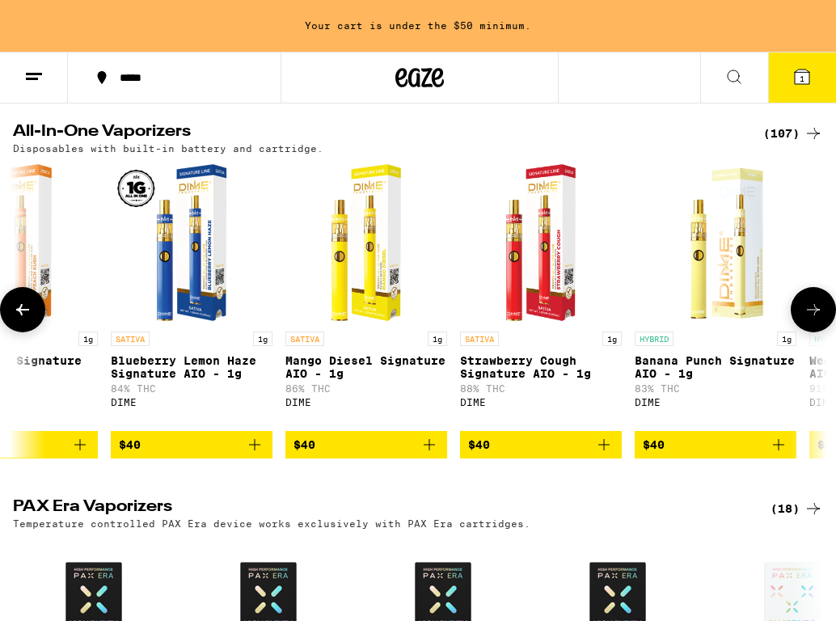
scroll to position [0, 15856]
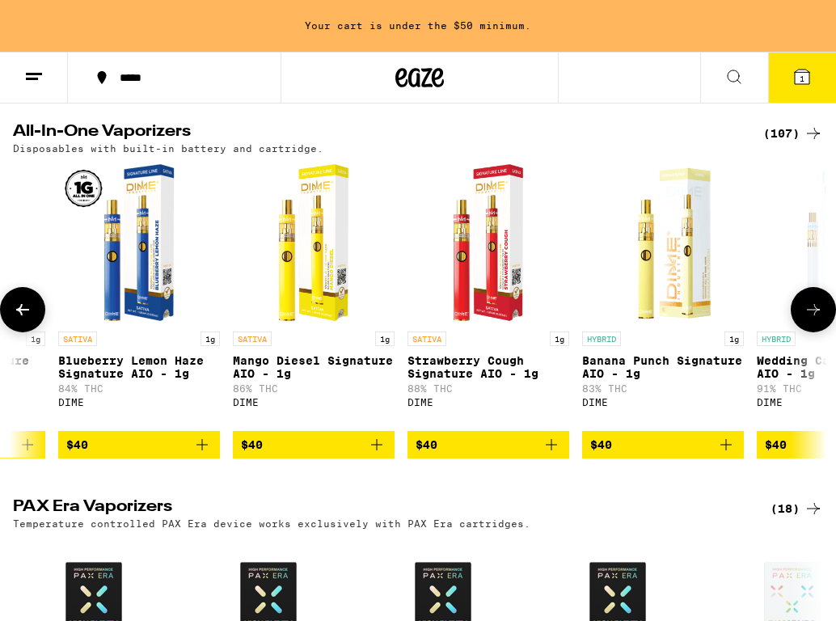
click at [804, 332] on button at bounding box center [813, 309] width 45 height 45
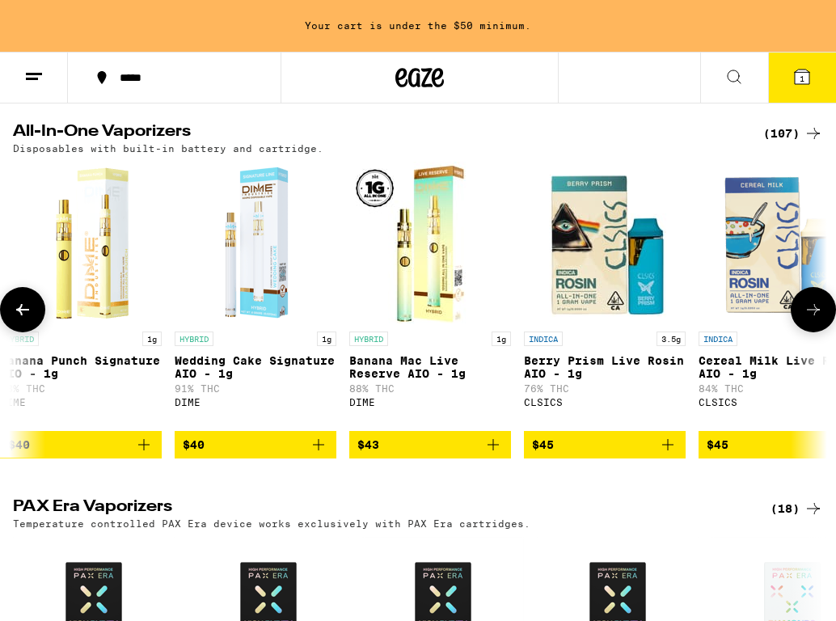
scroll to position [0, 16490]
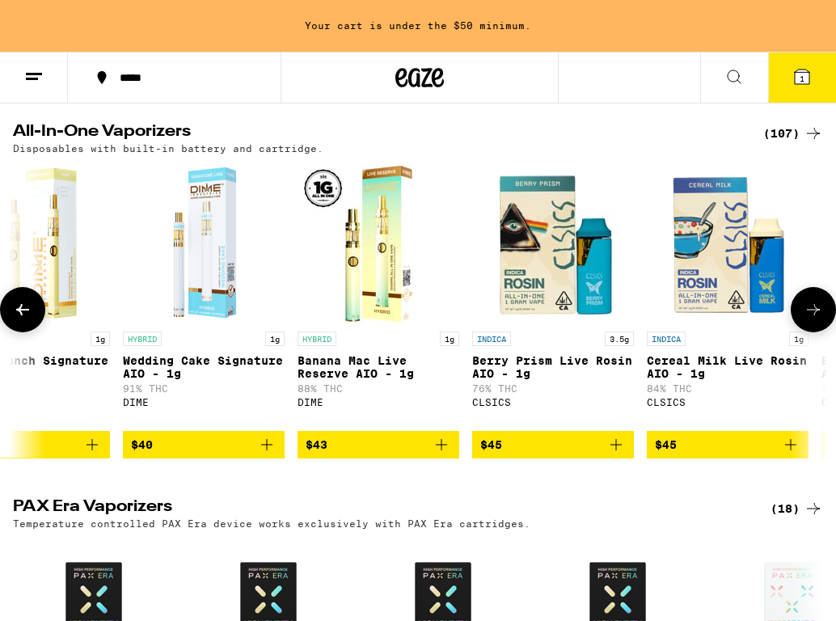
click at [804, 332] on button at bounding box center [813, 309] width 45 height 45
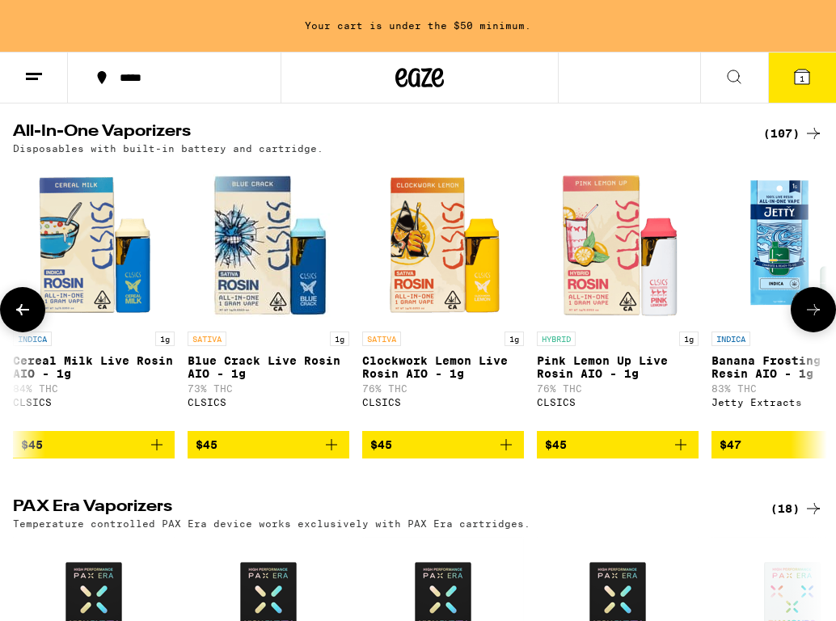
click at [804, 332] on button at bounding box center [813, 309] width 45 height 45
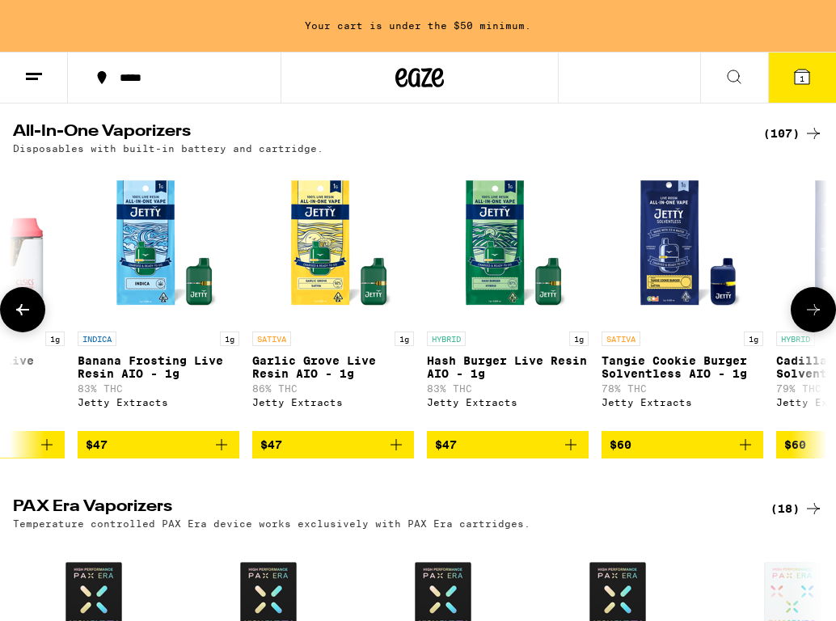
click at [804, 332] on button at bounding box center [813, 309] width 45 height 45
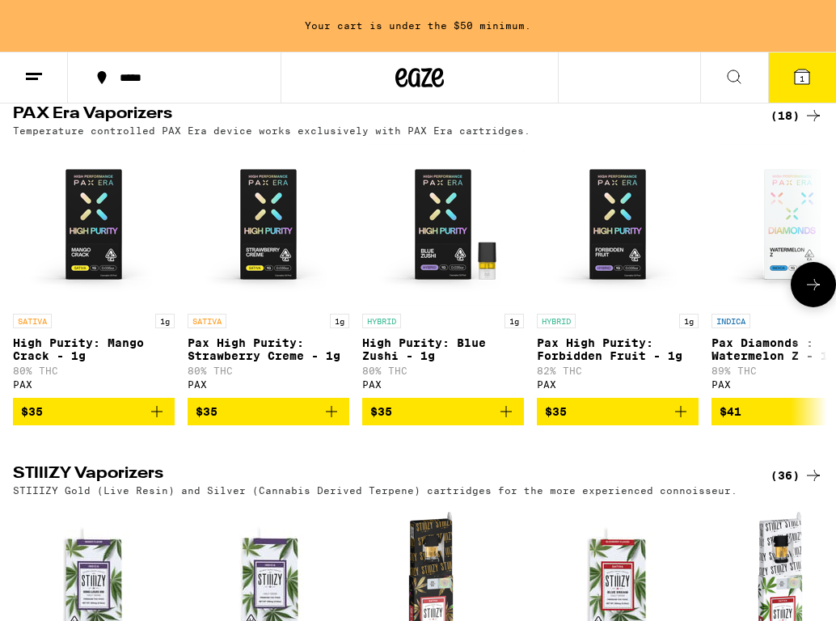
scroll to position [921, 0]
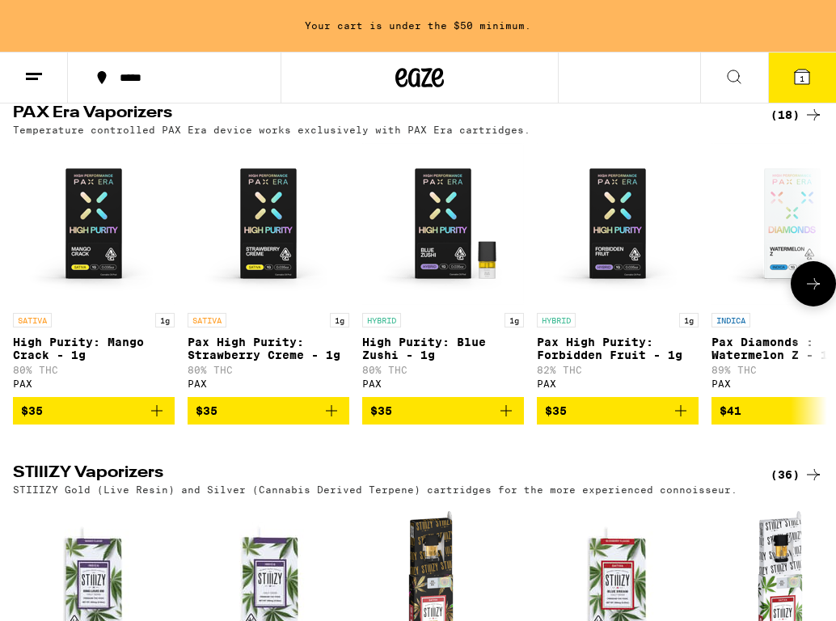
click at [803, 305] on button at bounding box center [813, 283] width 45 height 45
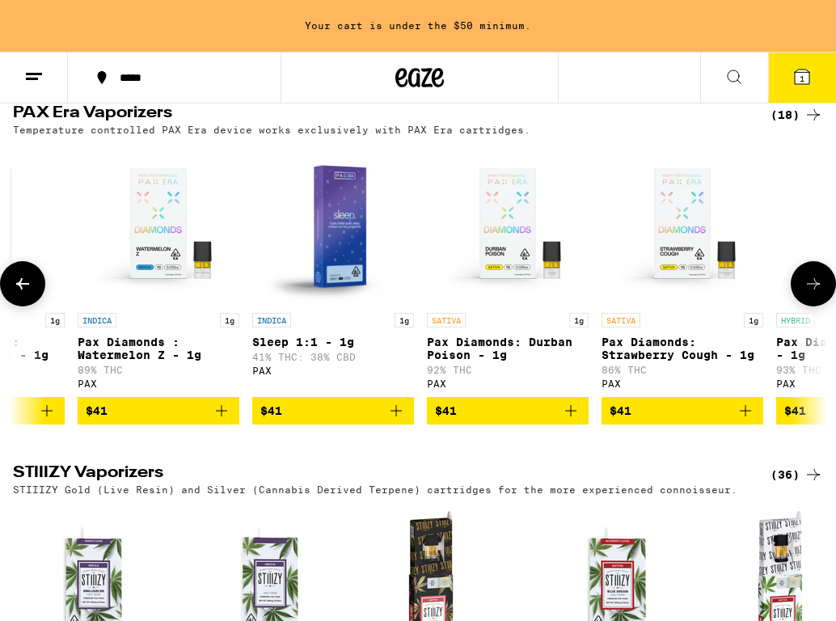
click at [802, 305] on button at bounding box center [813, 283] width 45 height 45
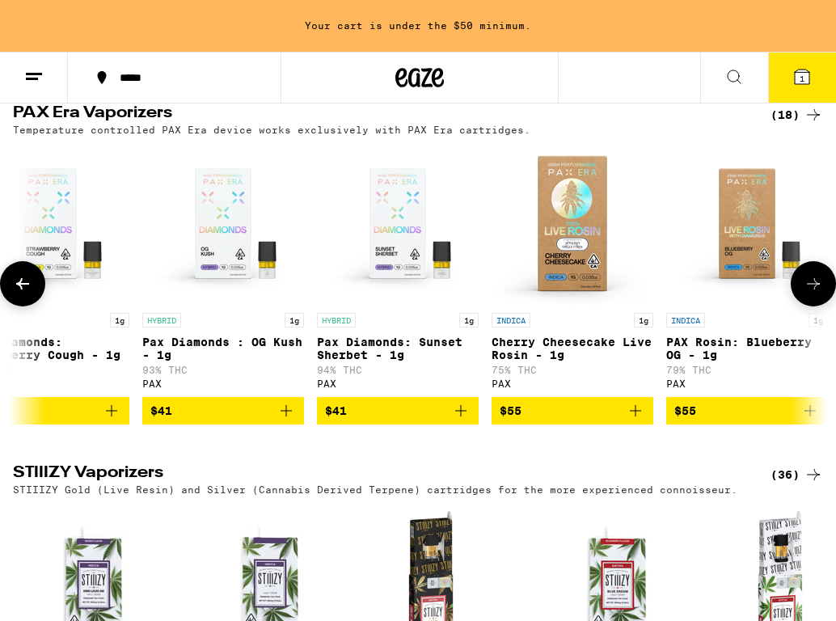
click at [802, 305] on button at bounding box center [813, 283] width 45 height 45
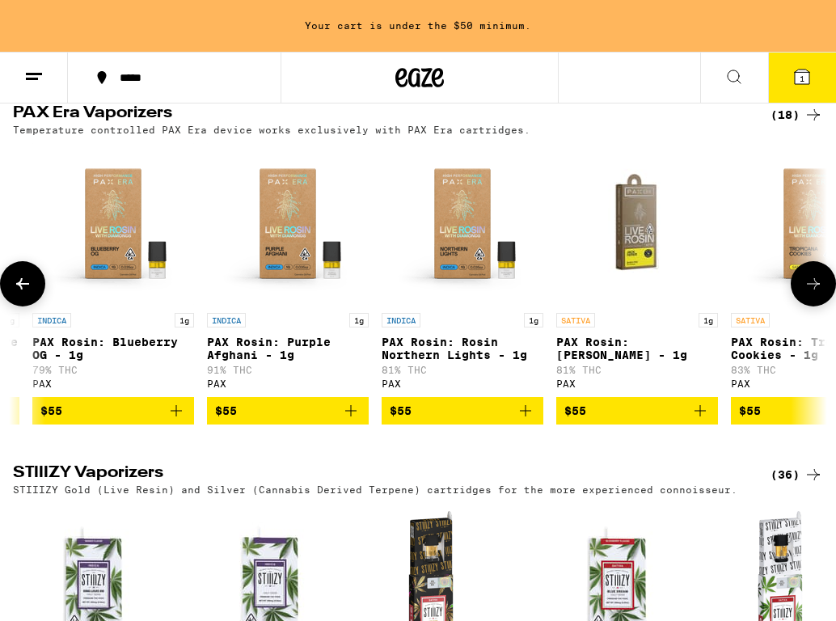
click at [802, 305] on button at bounding box center [813, 283] width 45 height 45
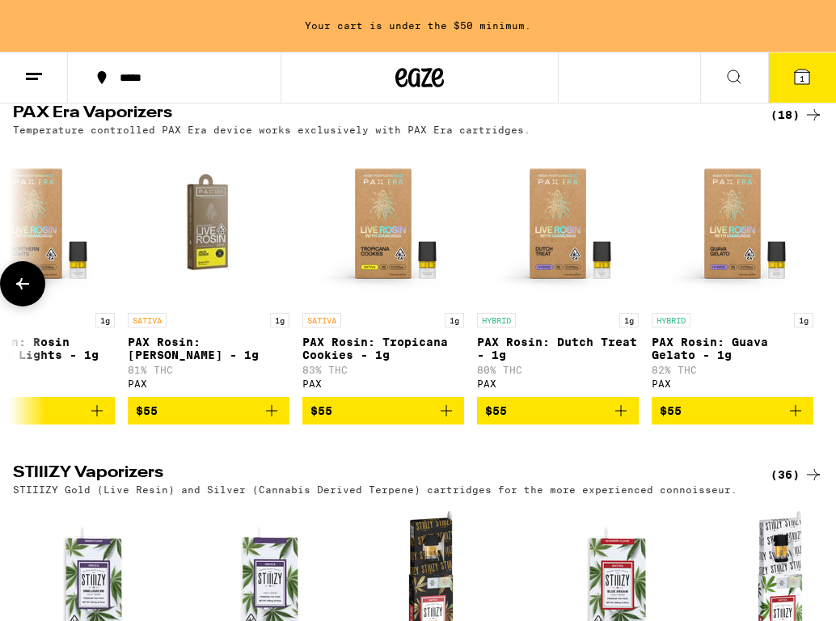
scroll to position [0, 2335]
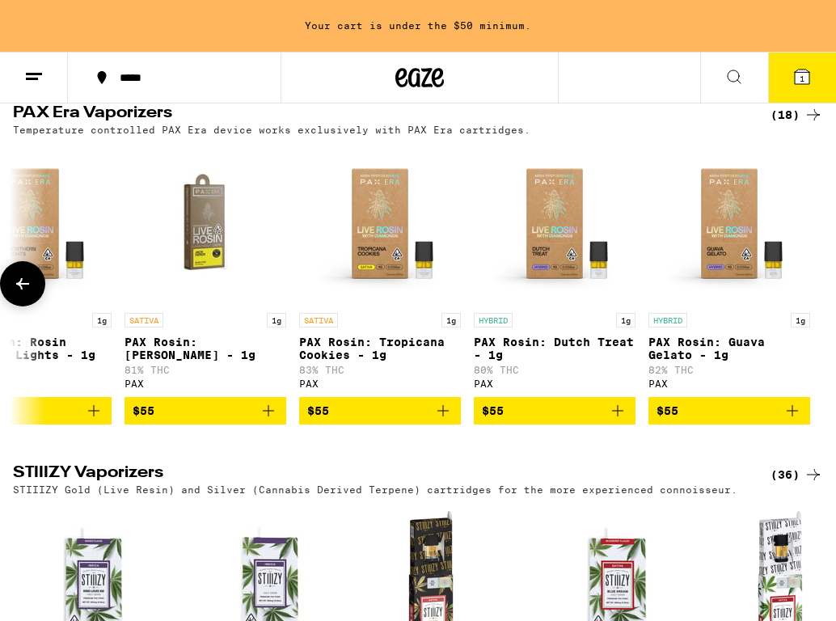
click at [802, 305] on div at bounding box center [813, 283] width 45 height 45
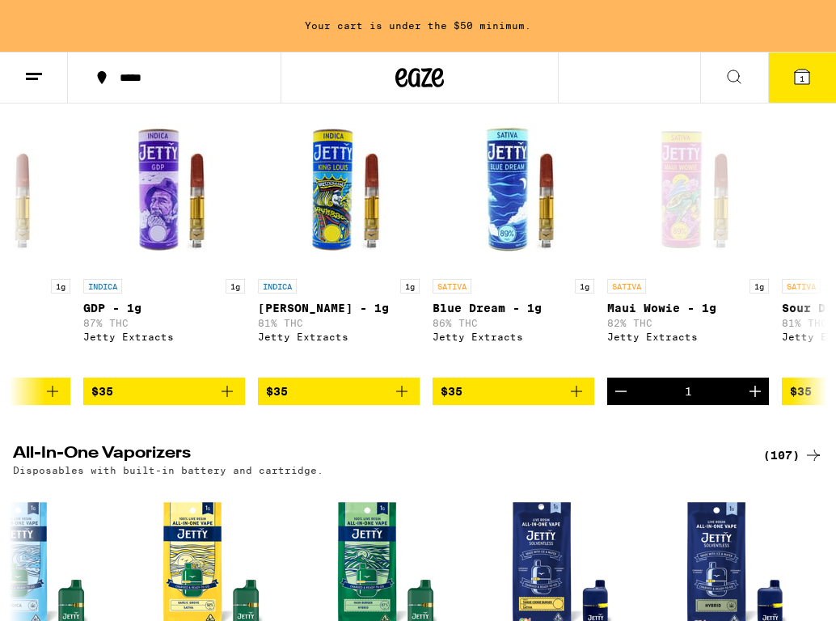
scroll to position [0, 0]
